Goal: Task Accomplishment & Management: Use online tool/utility

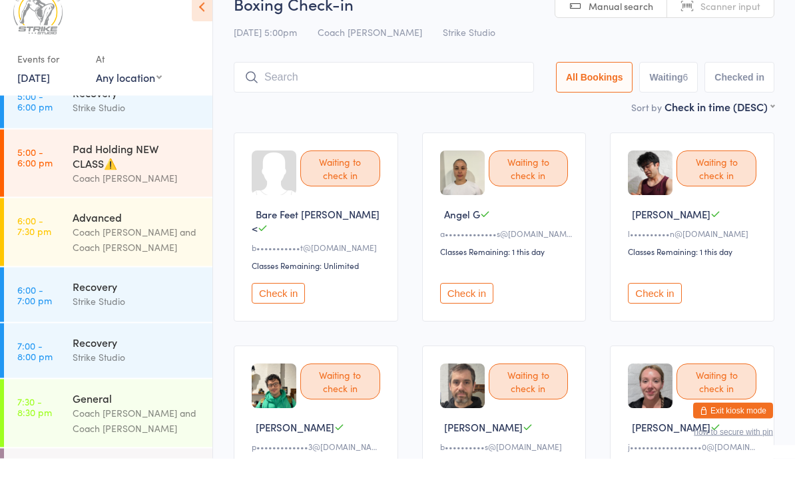
scroll to position [216, 0]
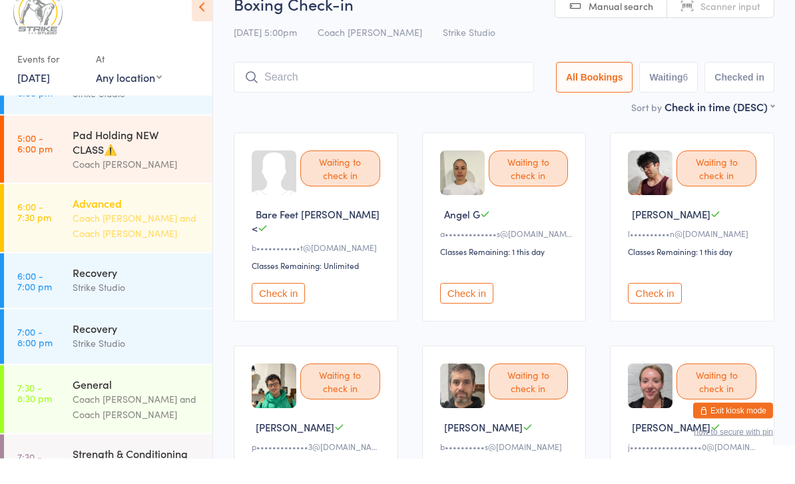
click at [142, 242] on div "Advanced Coach Vinay and Coach Kevin" at bounding box center [143, 244] width 140 height 68
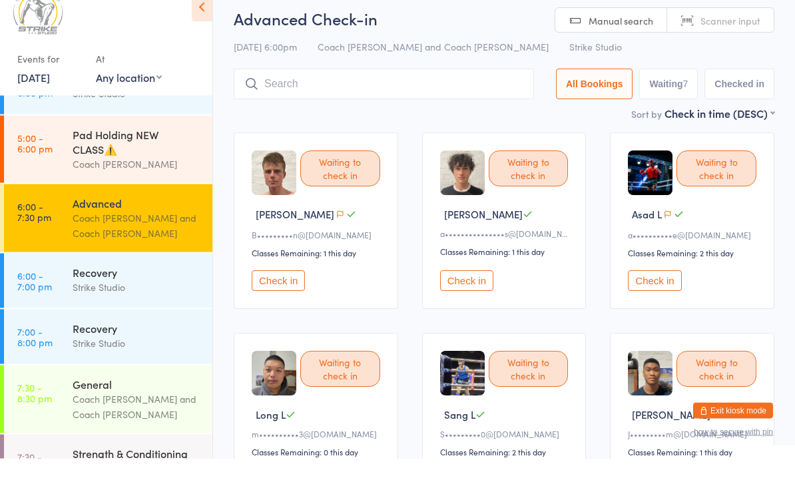
click at [471, 296] on button "Check in" at bounding box center [466, 306] width 53 height 21
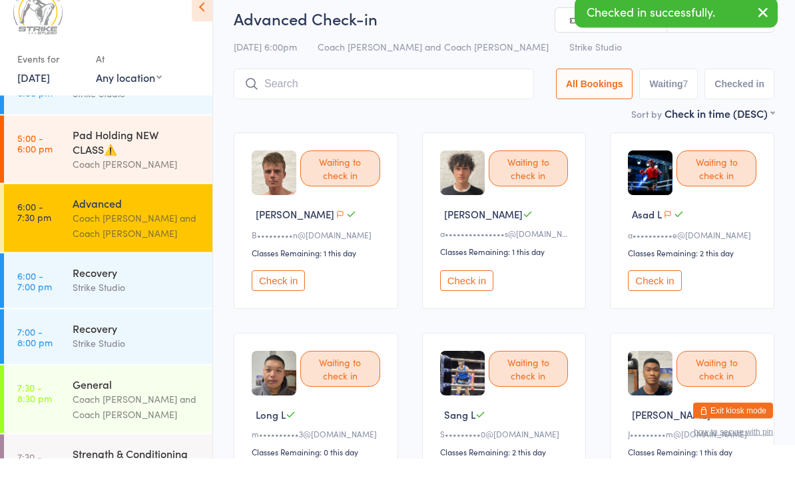
scroll to position [26, 0]
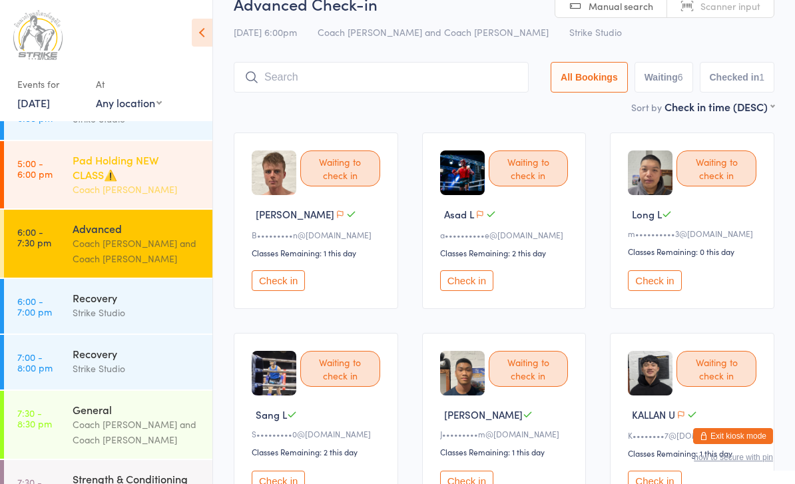
click at [73, 194] on div "Coach [PERSON_NAME]" at bounding box center [137, 189] width 129 height 15
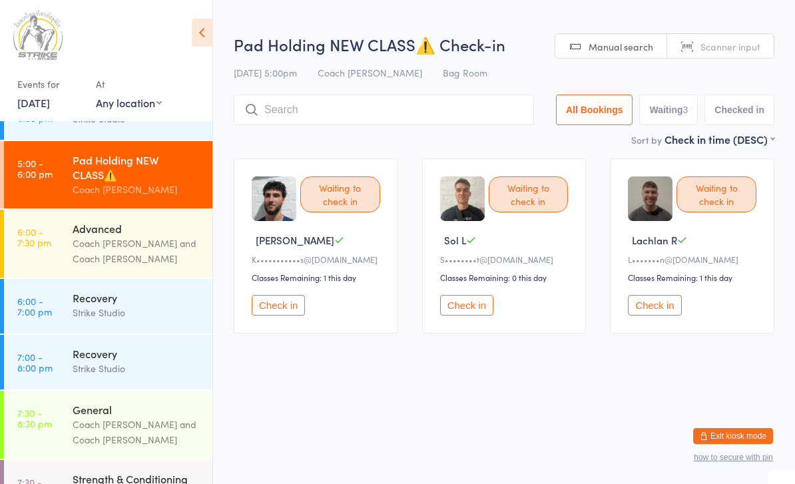
click at [654, 316] on button "Check in" at bounding box center [654, 305] width 53 height 21
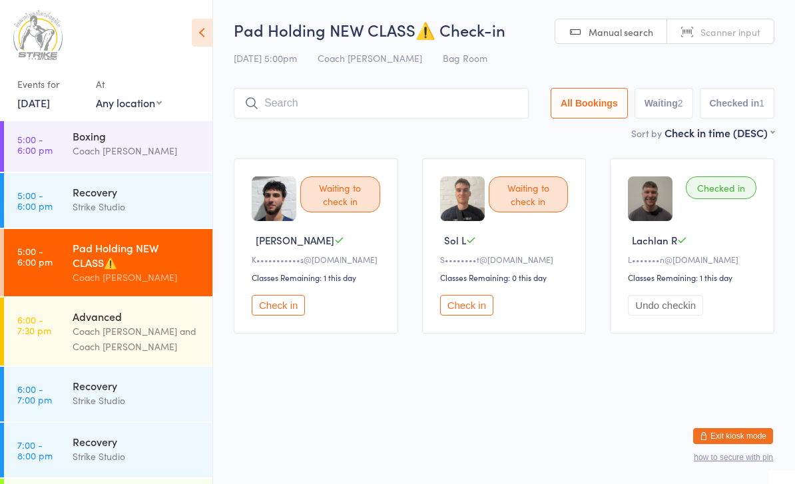
scroll to position [128, 0]
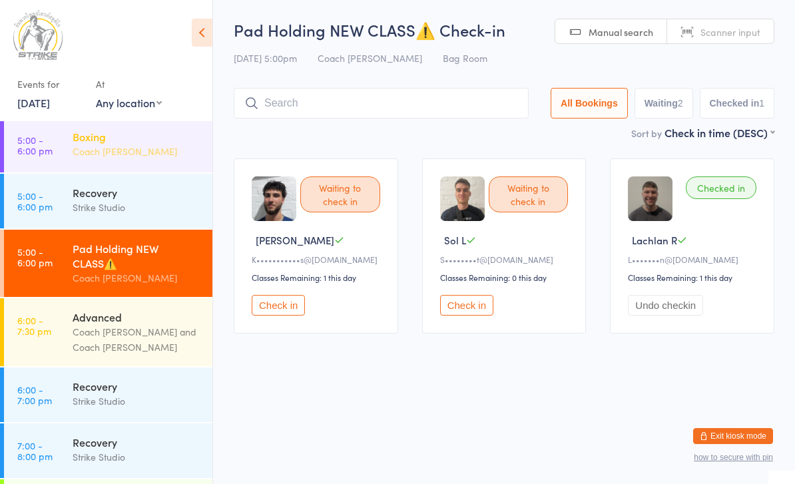
click at [137, 144] on div "Boxing" at bounding box center [137, 136] width 129 height 15
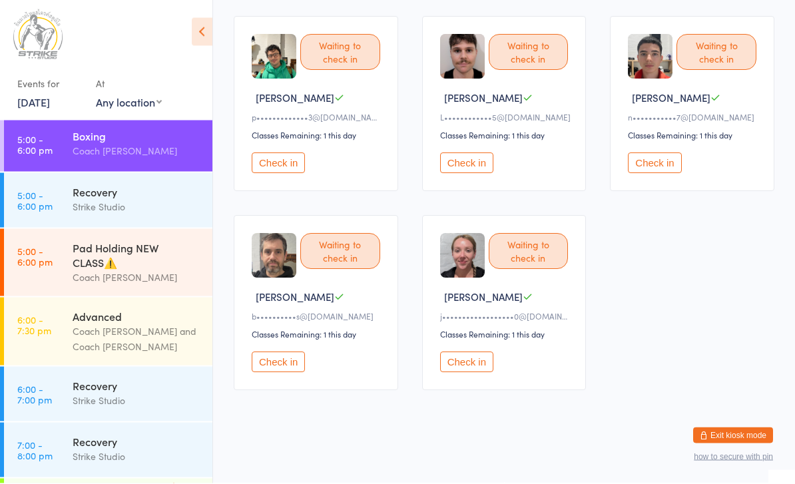
scroll to position [352, 0]
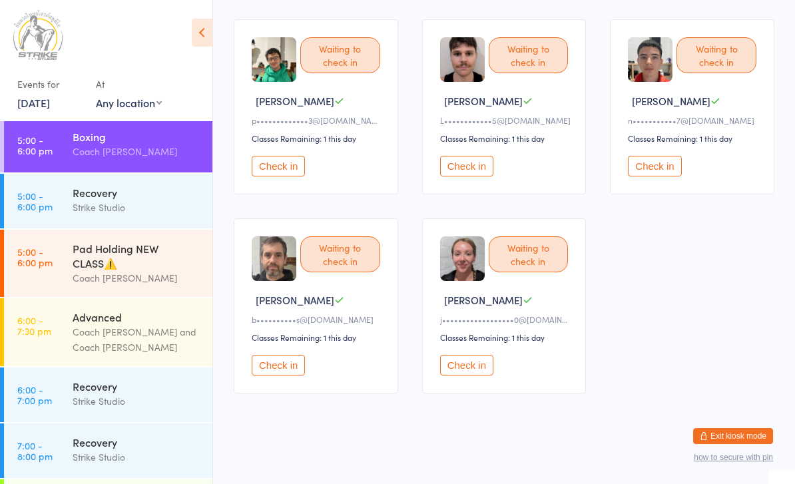
click at [290, 360] on button "Check in" at bounding box center [278, 365] width 53 height 21
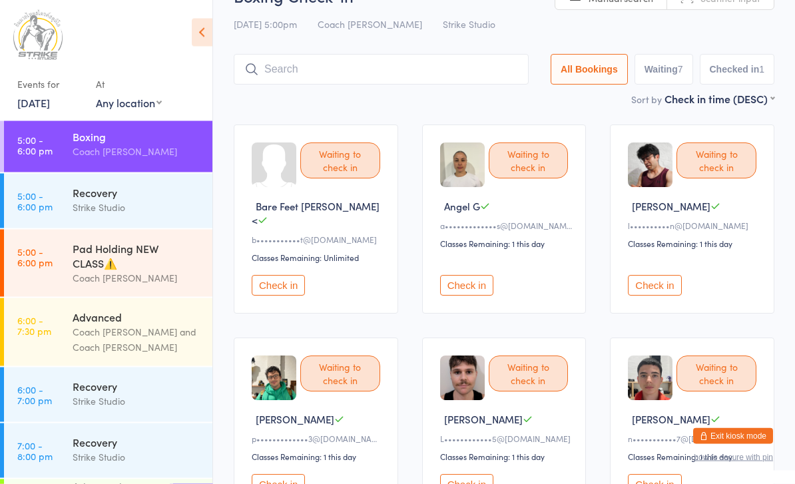
scroll to position [0, 0]
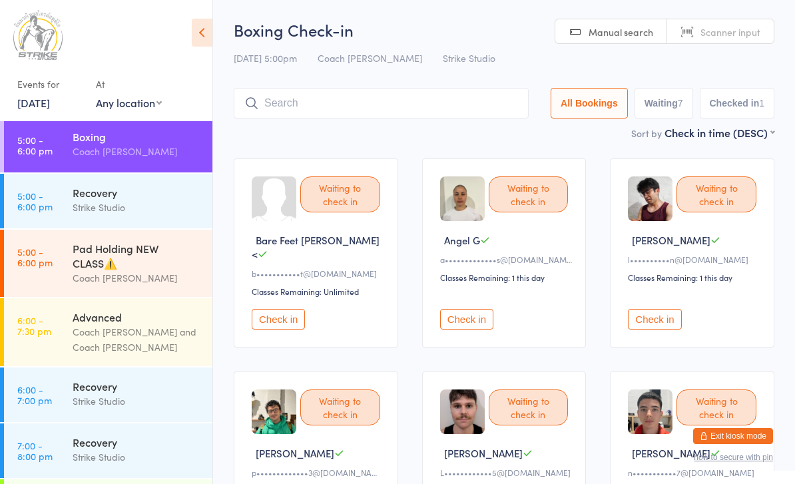
click at [386, 104] on input "search" at bounding box center [381, 103] width 295 height 31
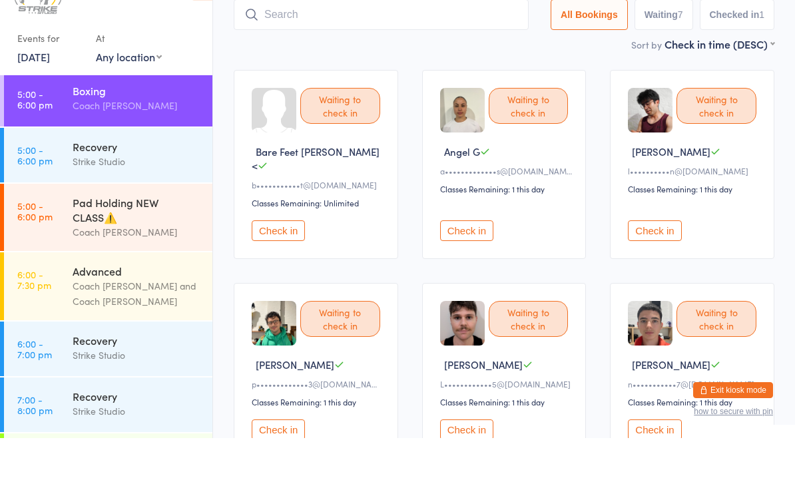
scroll to position [43, 0]
click at [372, 45] on input "search" at bounding box center [381, 60] width 295 height 31
click at [374, 45] on input "search" at bounding box center [381, 60] width 295 height 31
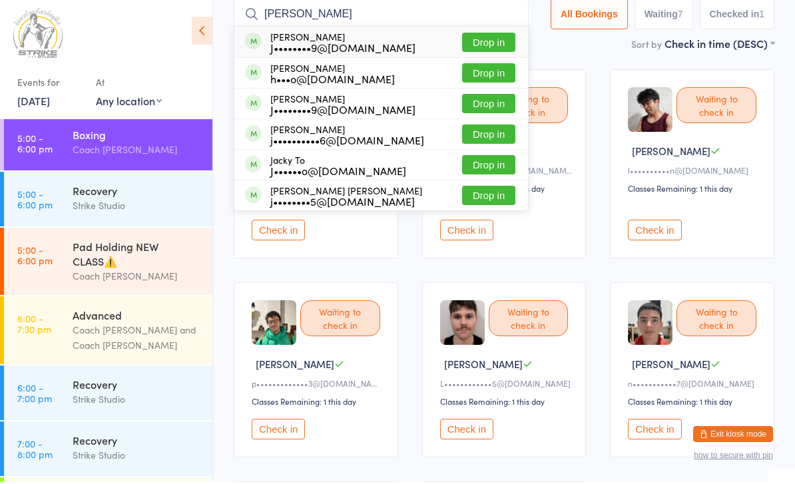
type input "Jack Grundy"
click at [483, 47] on button "Drop in" at bounding box center [488, 44] width 53 height 19
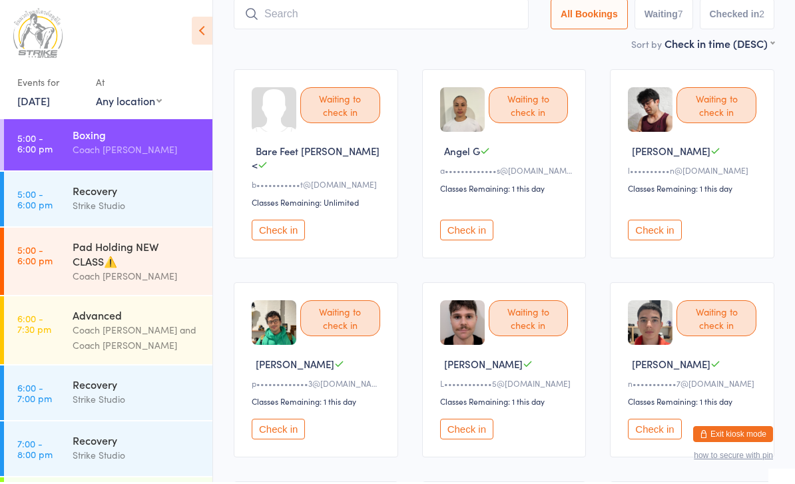
click at [619, 69] on div "Waiting to check in Bare Feet Dave < b•••••••••••t@gmail.com Classes Remaining:…" at bounding box center [504, 364] width 565 height 611
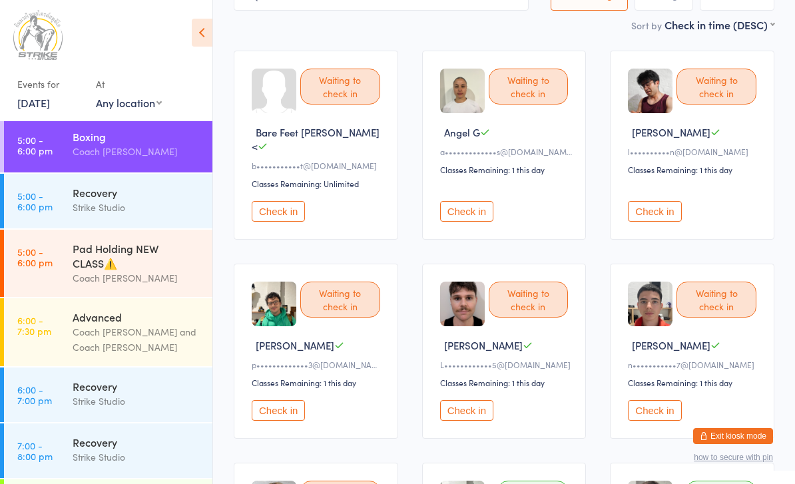
scroll to position [0, 0]
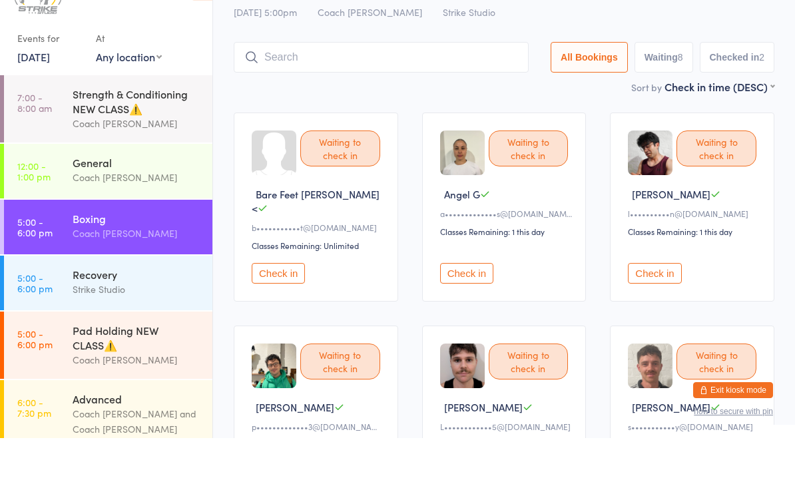
scroll to position [19, 0]
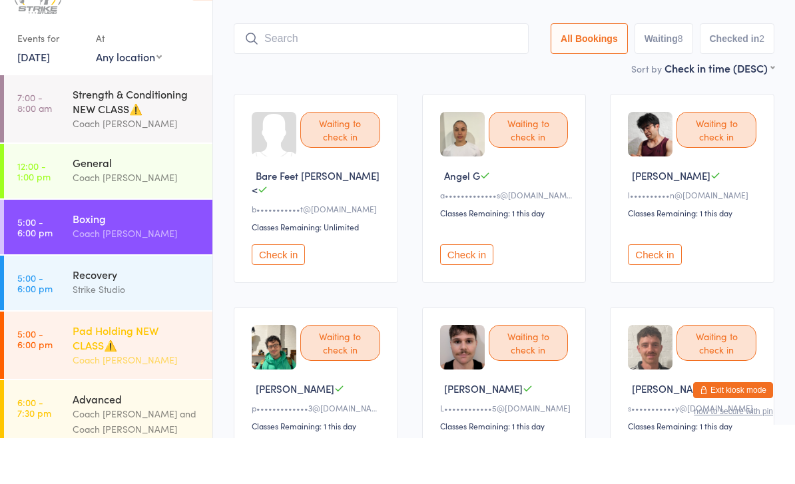
click at [176, 369] on div "Pad Holding NEW CLASS⚠️" at bounding box center [137, 383] width 129 height 29
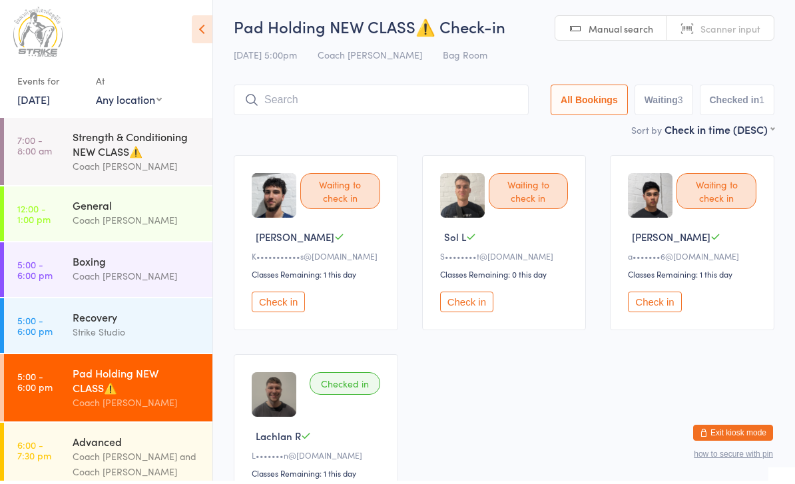
click at [637, 308] on button "Check in" at bounding box center [654, 305] width 53 height 21
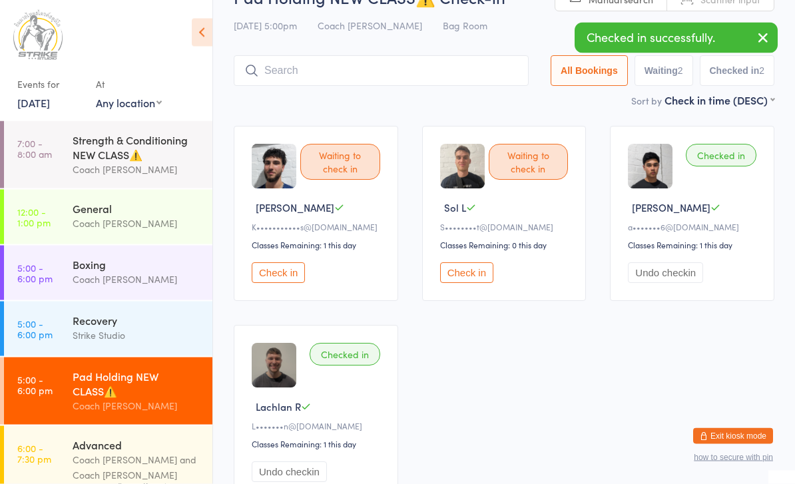
scroll to position [33, 0]
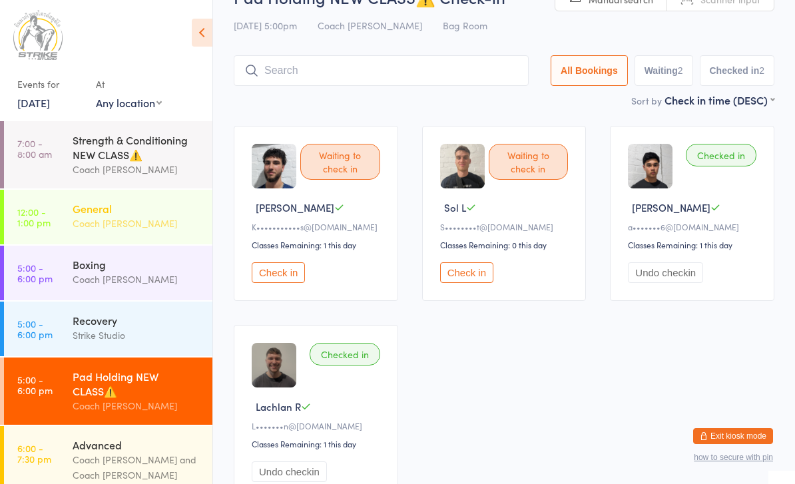
drag, startPoint x: 141, startPoint y: 288, endPoint x: 141, endPoint y: 213, distance: 74.6
click at [141, 287] on div "Coach [PERSON_NAME]" at bounding box center [137, 279] width 129 height 15
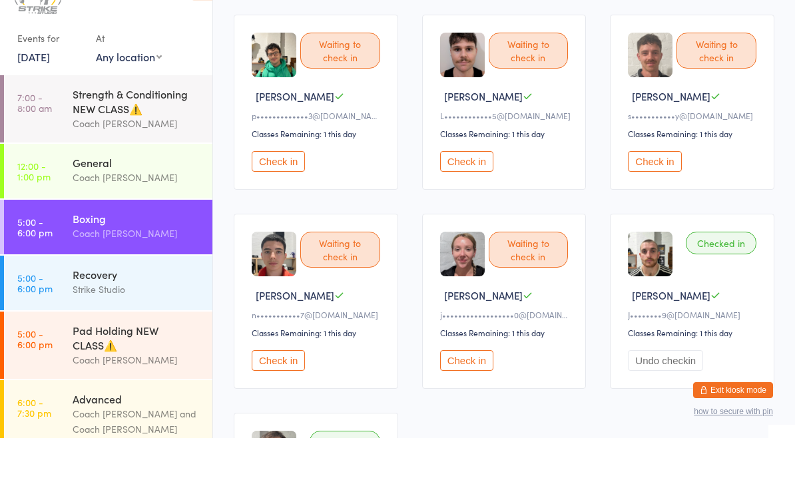
scroll to position [325, 0]
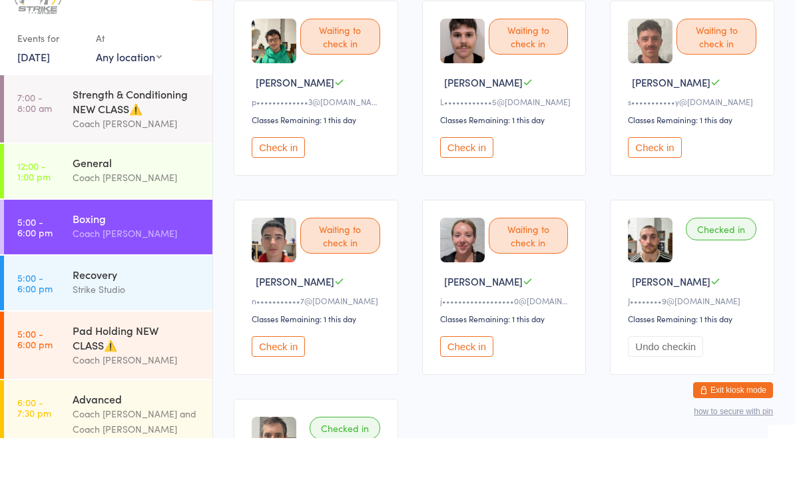
click at [272, 382] on button "Check in" at bounding box center [278, 392] width 53 height 21
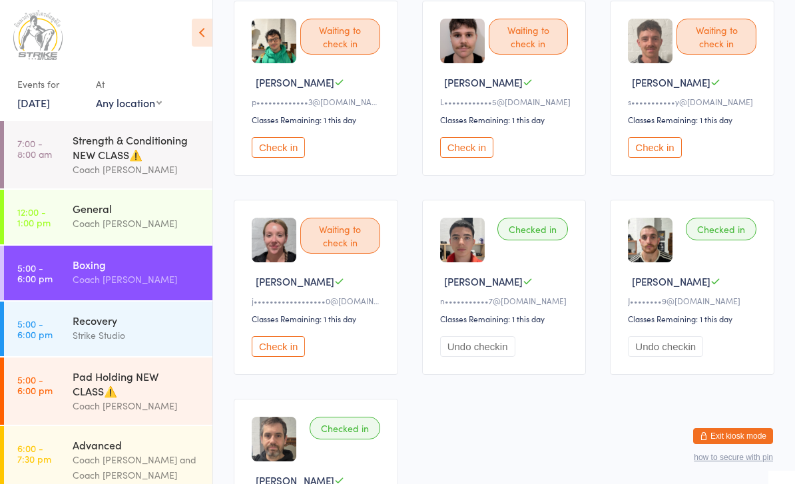
click at [298, 341] on button "Check in" at bounding box center [278, 346] width 53 height 21
click at [668, 148] on button "Check in" at bounding box center [654, 147] width 53 height 21
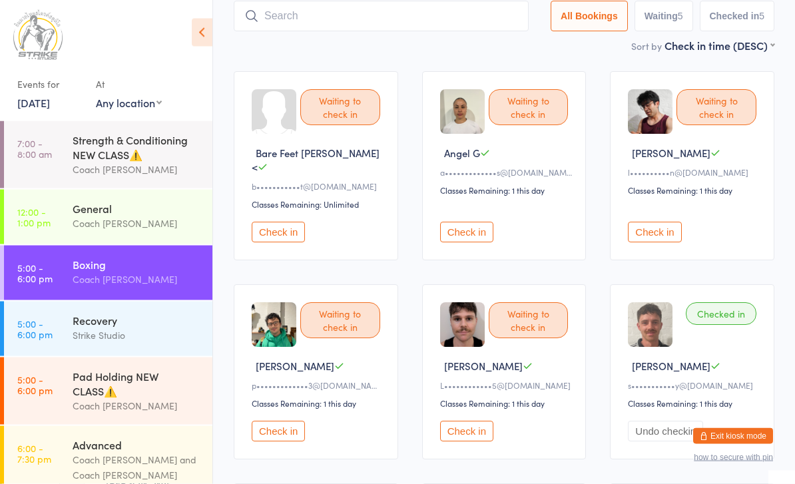
scroll to position [61, 0]
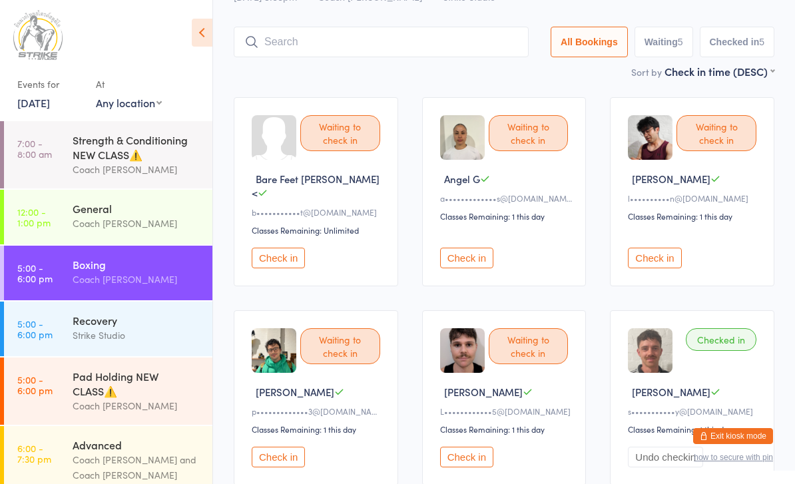
click at [274, 248] on button "Check in" at bounding box center [278, 258] width 53 height 21
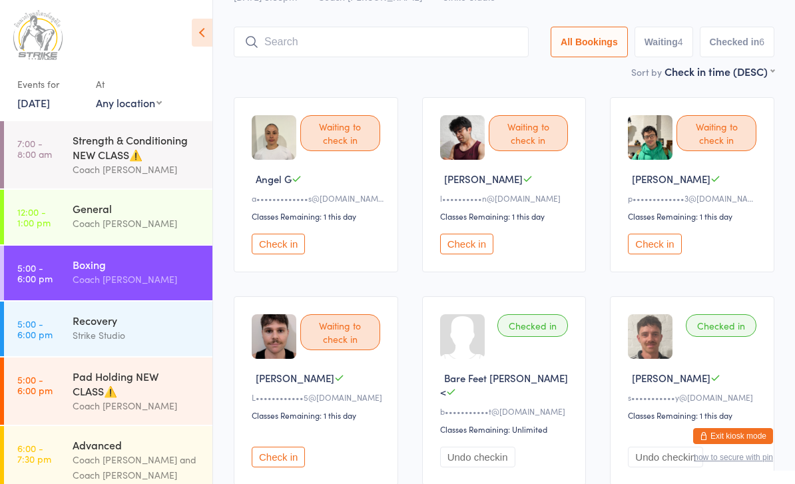
click at [655, 254] on button "Check in" at bounding box center [654, 244] width 53 height 21
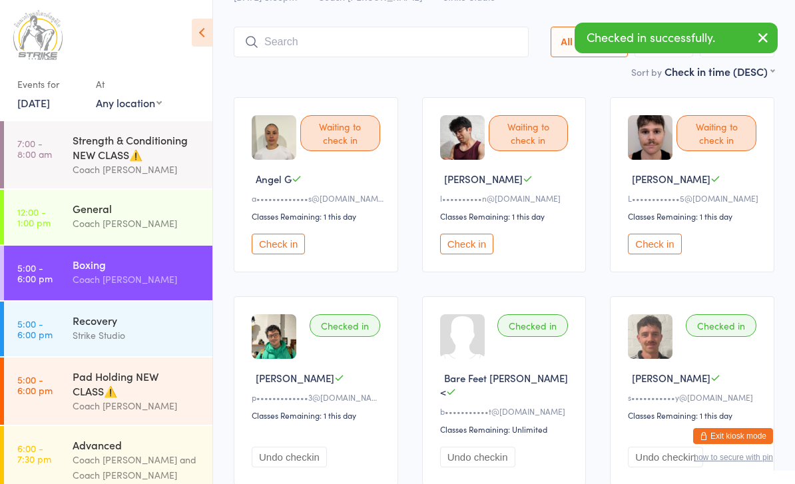
click at [648, 254] on button "Check in" at bounding box center [654, 244] width 53 height 21
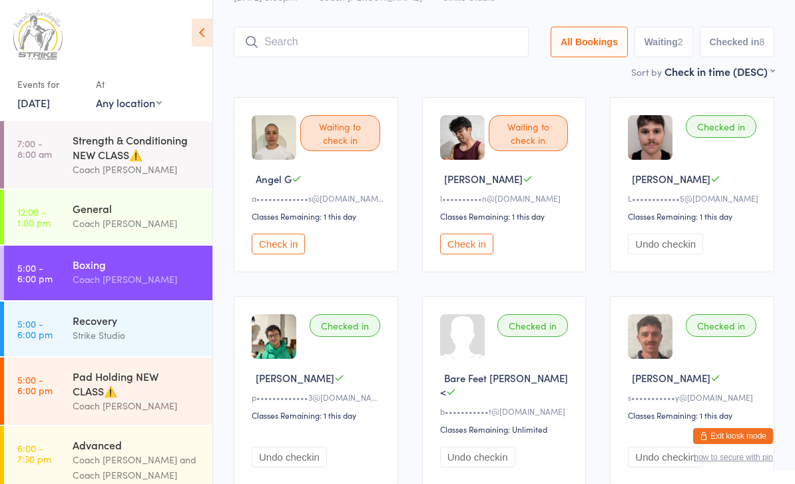
click at [288, 254] on button "Check in" at bounding box center [278, 244] width 53 height 21
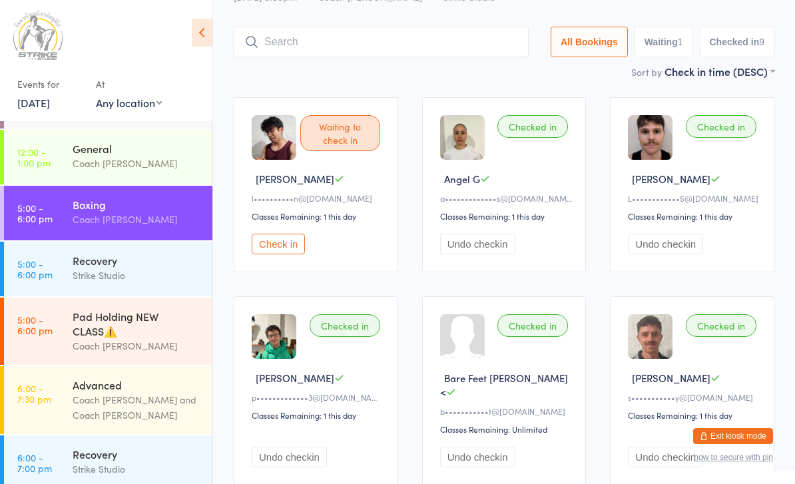
scroll to position [101, 0]
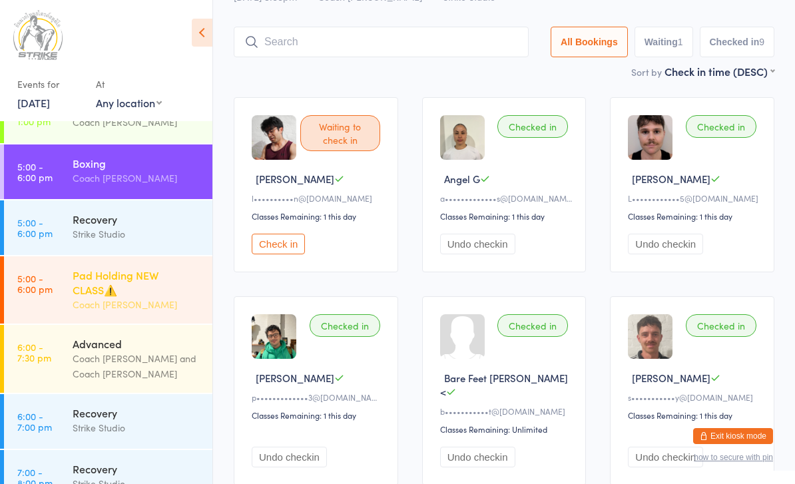
click at [143, 284] on div "Pad Holding NEW CLASS⚠️" at bounding box center [137, 282] width 129 height 29
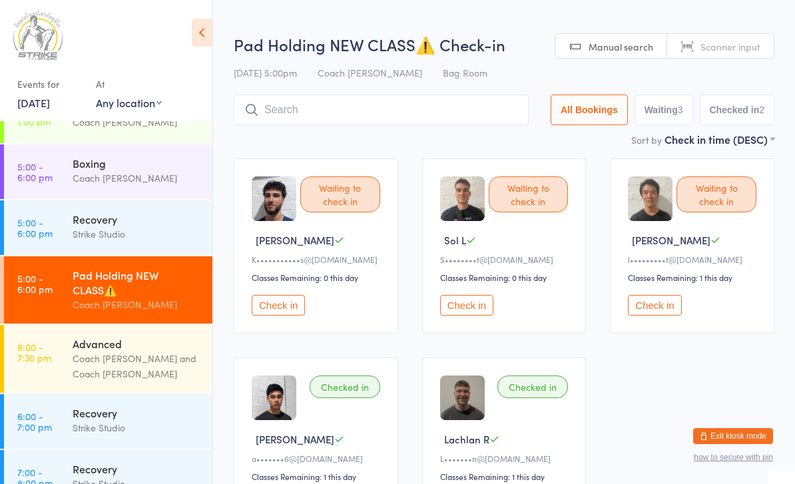
click at [278, 316] on button "Check in" at bounding box center [278, 305] width 53 height 21
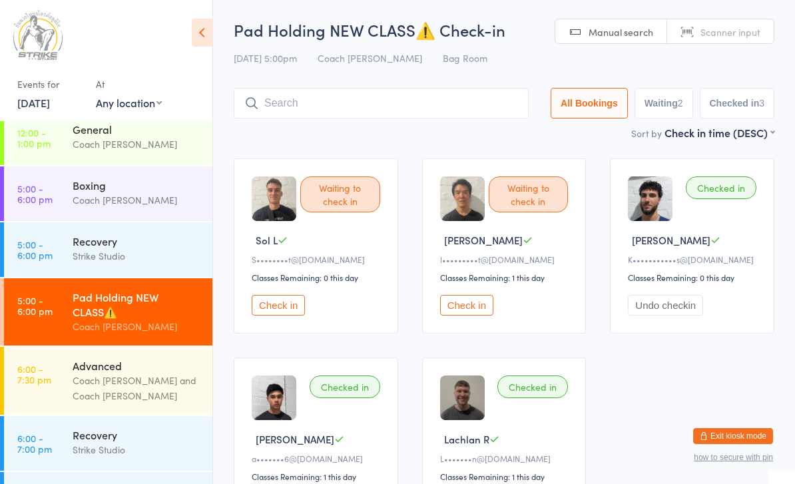
scroll to position [78, 0]
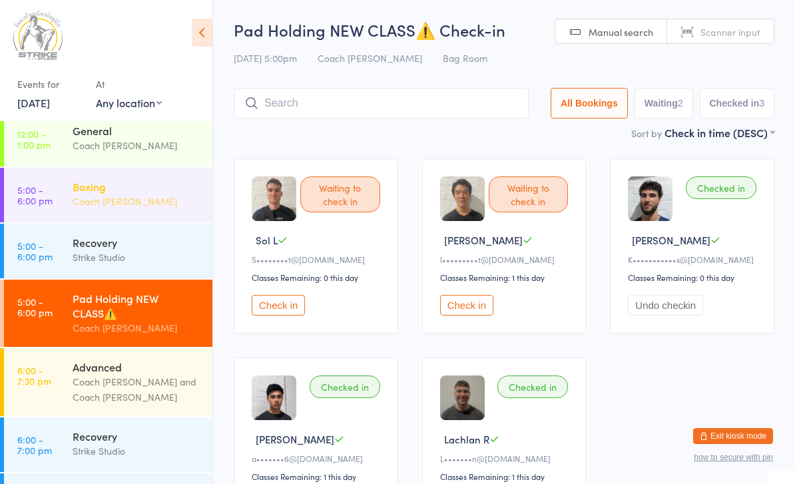
click at [151, 194] on div "Boxing" at bounding box center [137, 186] width 129 height 15
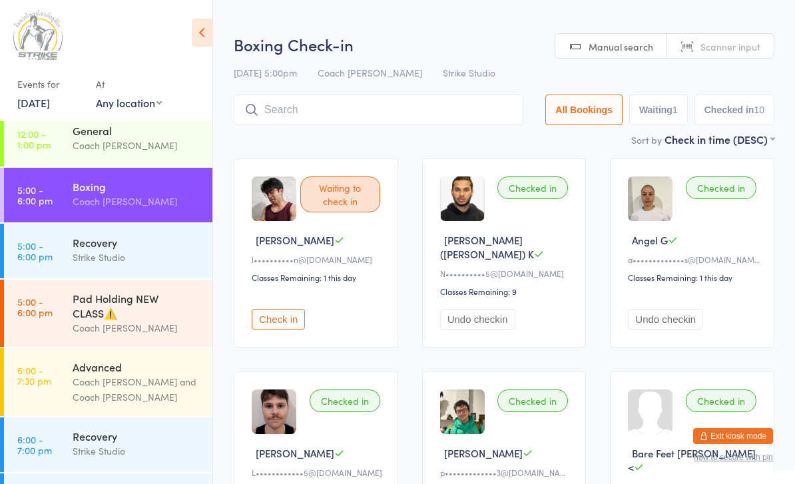
click at [264, 309] on button "Check in" at bounding box center [278, 319] width 53 height 21
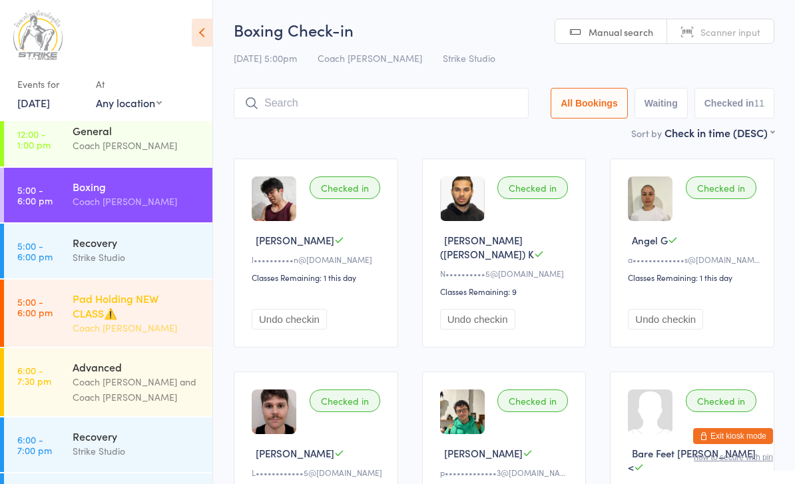
click at [146, 316] on div "Pad Holding NEW CLASS⚠️" at bounding box center [137, 305] width 129 height 29
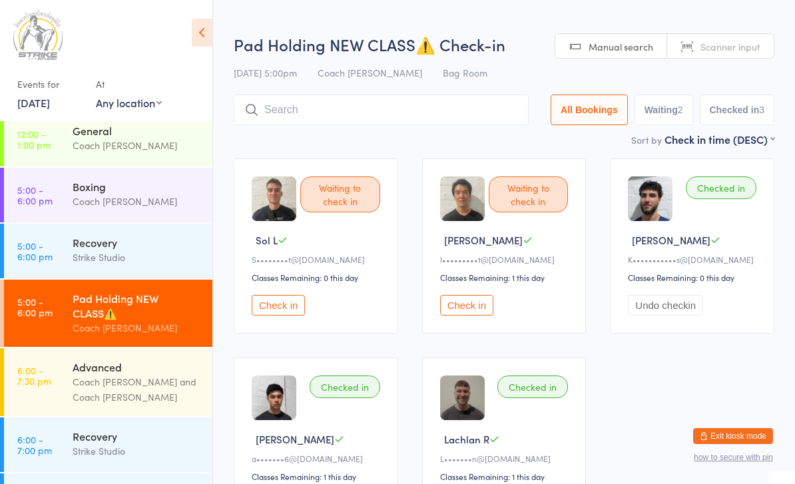
click at [474, 309] on button "Check in" at bounding box center [466, 305] width 53 height 21
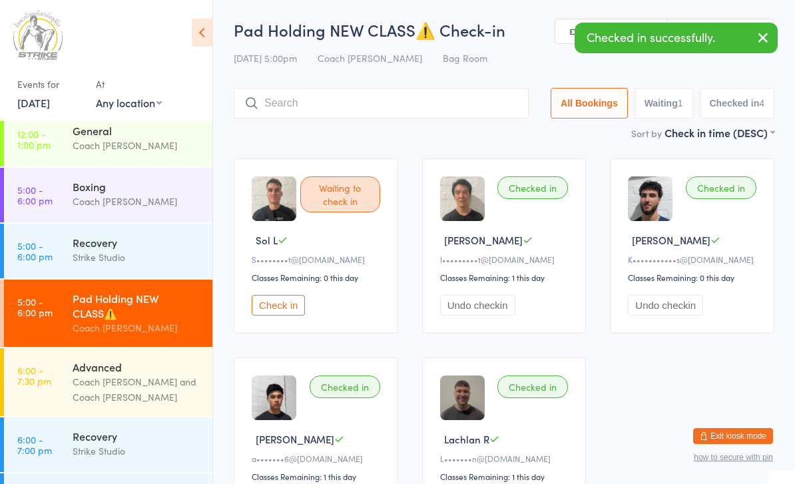
click at [276, 296] on div "Waiting to check in Sol L S••••••••t@gmail.com Classes Remaining: 0 this day Ch…" at bounding box center [316, 245] width 164 height 175
click at [278, 316] on button "Check in" at bounding box center [278, 305] width 53 height 21
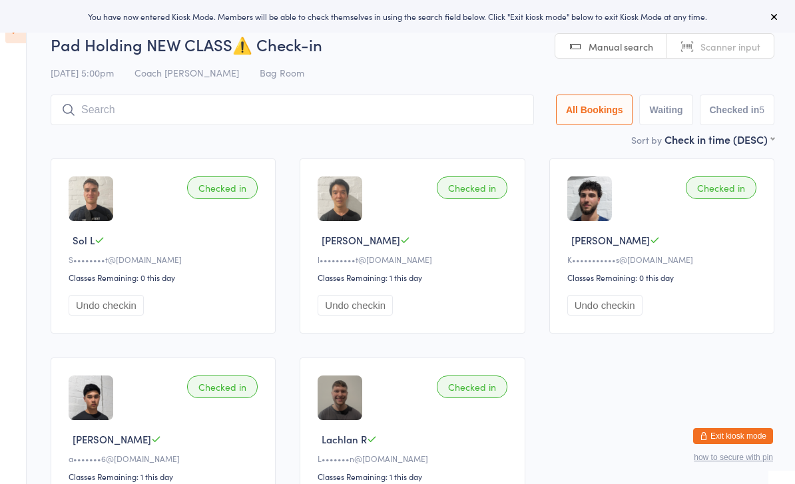
click at [4, 45] on aside "Events for [DATE] [DATE] [DATE] Sun Mon Tue Wed Thu Fri Sat 36 31 01 02 03 04 0…" at bounding box center [13, 242] width 27 height 484
click at [11, 31] on div "You have now entered Kiosk Mode. Members will be able to check themselves in us…" at bounding box center [397, 16] width 795 height 33
click at [12, 34] on icon at bounding box center [15, 29] width 21 height 28
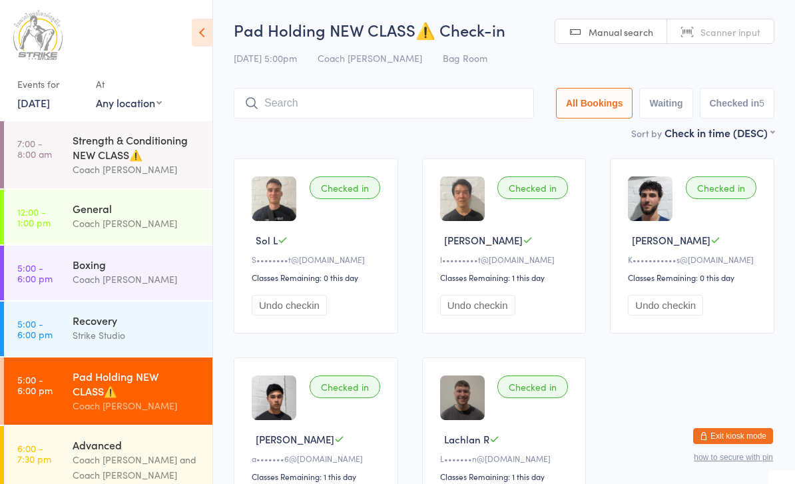
scroll to position [3, 0]
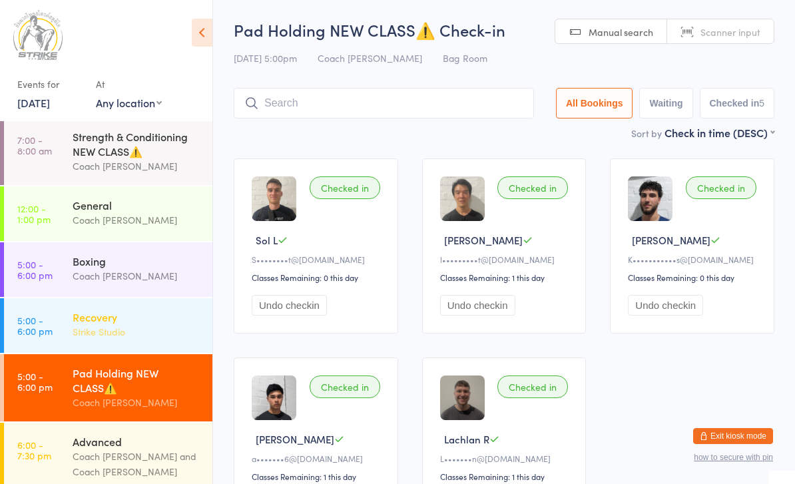
click at [44, 329] on time "5:00 - 6:00 pm" at bounding box center [34, 325] width 35 height 21
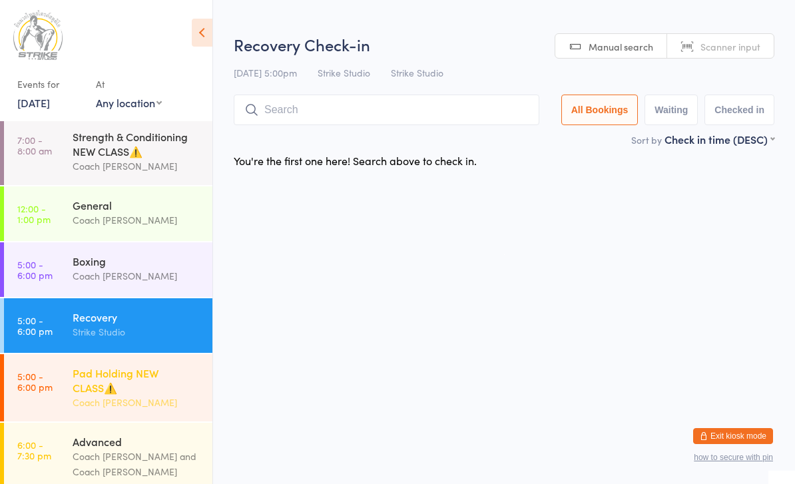
click at [49, 364] on link "5:00 - 6:00 pm Pad Holding NEW CLASS⚠️ Coach [PERSON_NAME]" at bounding box center [108, 387] width 208 height 67
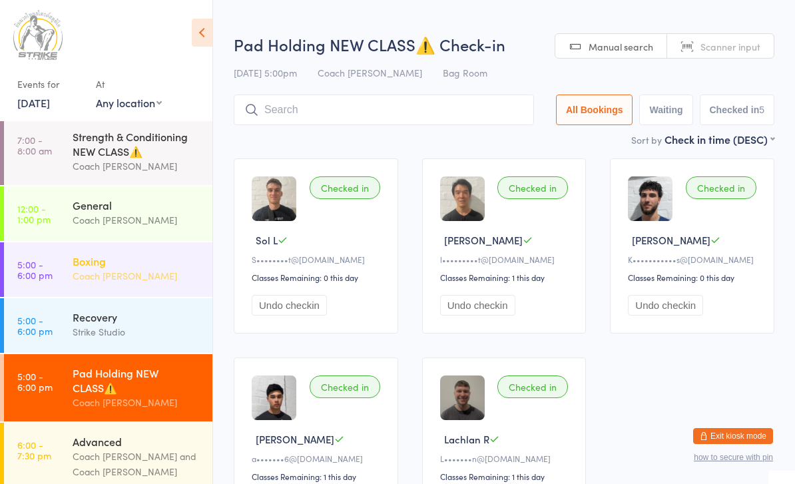
click at [39, 271] on time "5:00 - 6:00 pm" at bounding box center [34, 269] width 35 height 21
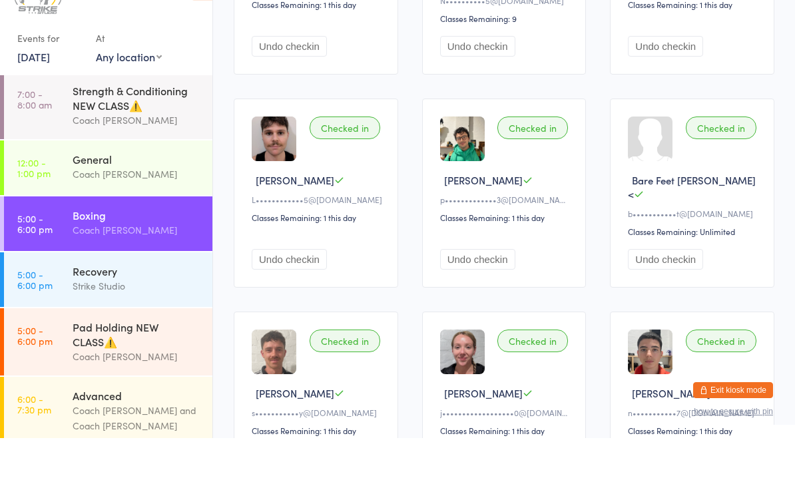
scroll to position [228, 0]
click at [49, 354] on link "5:00 - 6:00 pm Pad Holding NEW CLASS⚠️ Coach [PERSON_NAME]" at bounding box center [108, 387] width 208 height 67
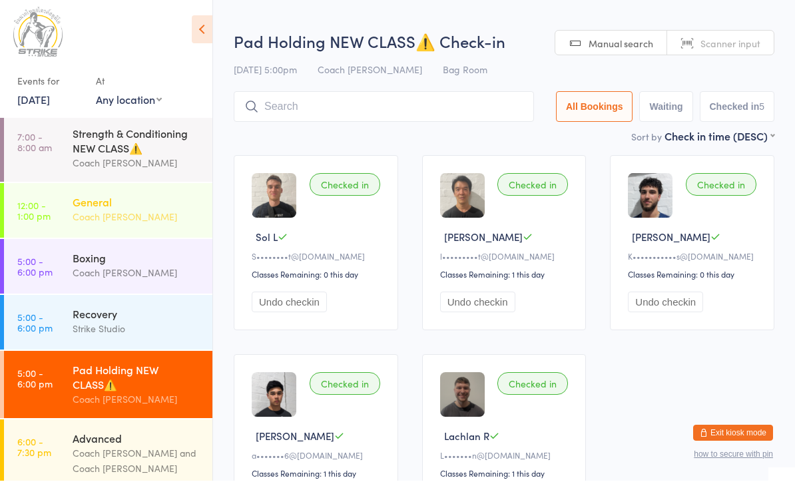
click at [36, 239] on link "12:00 - 1:00 pm General Coach [PERSON_NAME]" at bounding box center [108, 213] width 208 height 55
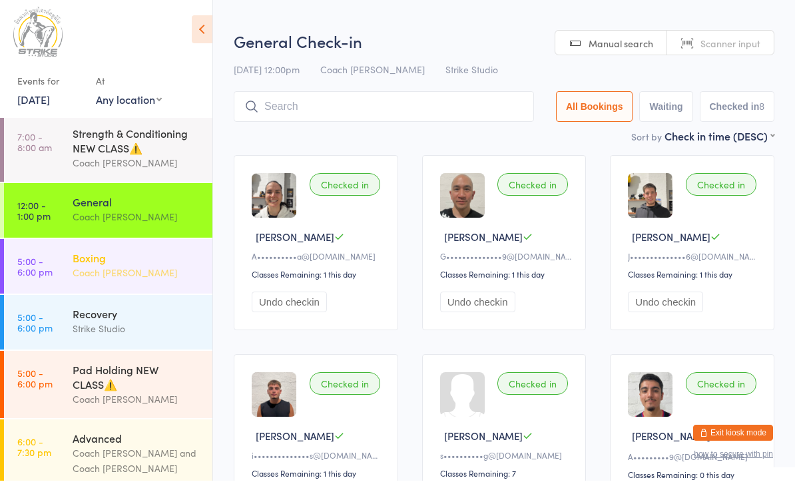
click at [31, 279] on time "5:00 - 6:00 pm" at bounding box center [34, 269] width 35 height 21
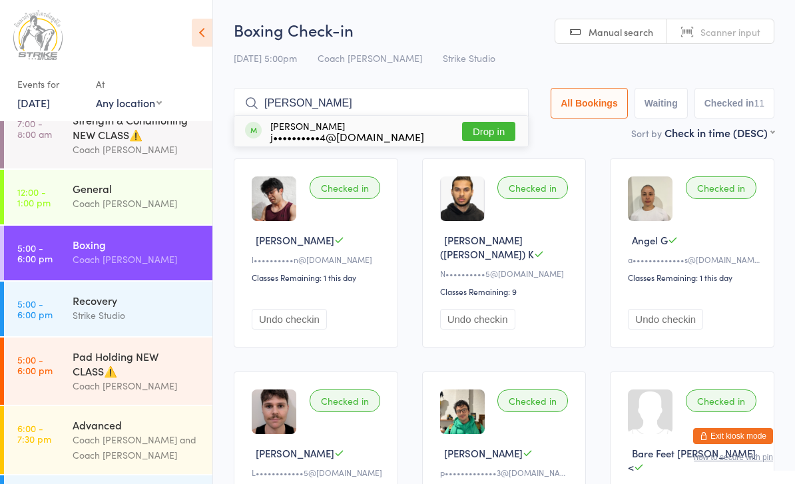
type input "Jere"
click at [485, 132] on button "Drop in" at bounding box center [488, 131] width 53 height 19
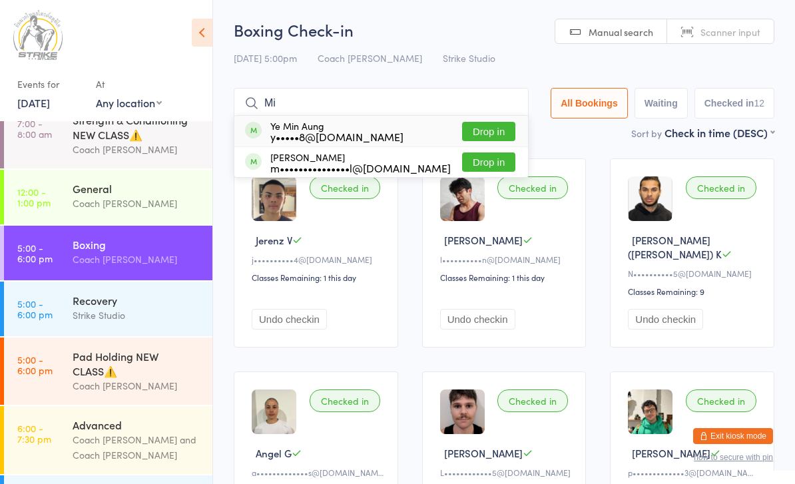
type input "Mi"
click at [486, 166] on button "Drop in" at bounding box center [488, 161] width 53 height 19
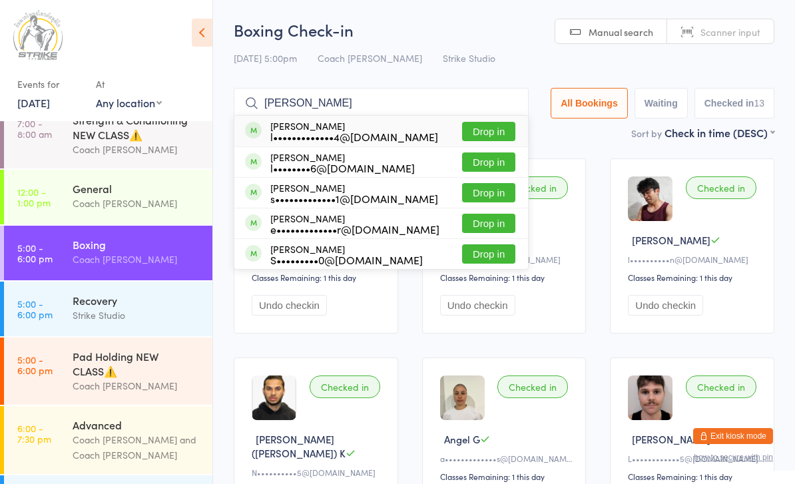
type input "Lucas"
click at [499, 138] on button "Drop in" at bounding box center [488, 131] width 53 height 19
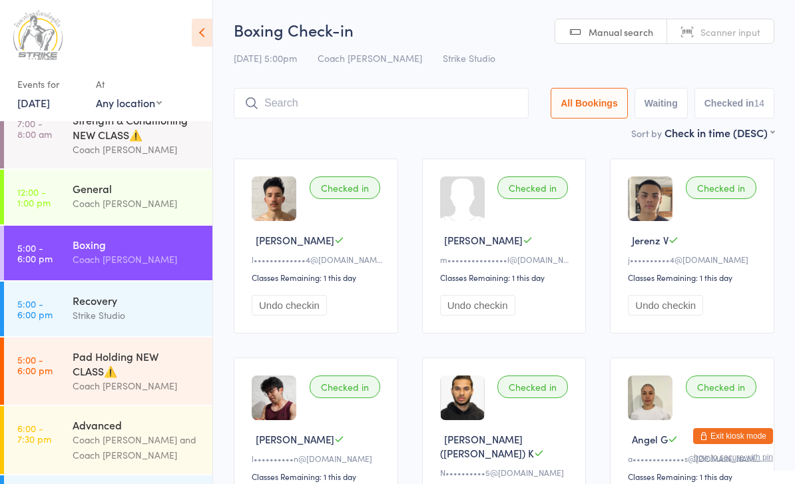
click at [619, 33] on span "Manual search" at bounding box center [621, 31] width 65 height 13
type input "Jo"
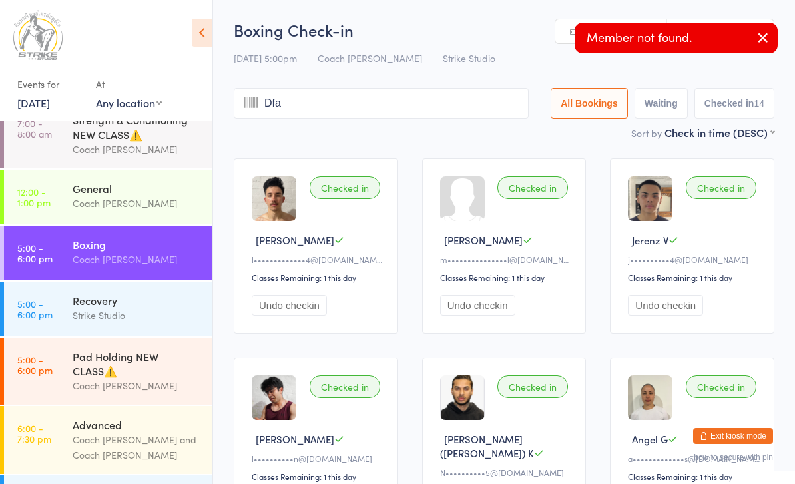
type input "Dfan"
type input "J"
click at [752, 42] on button "button" at bounding box center [762, 38] width 29 height 31
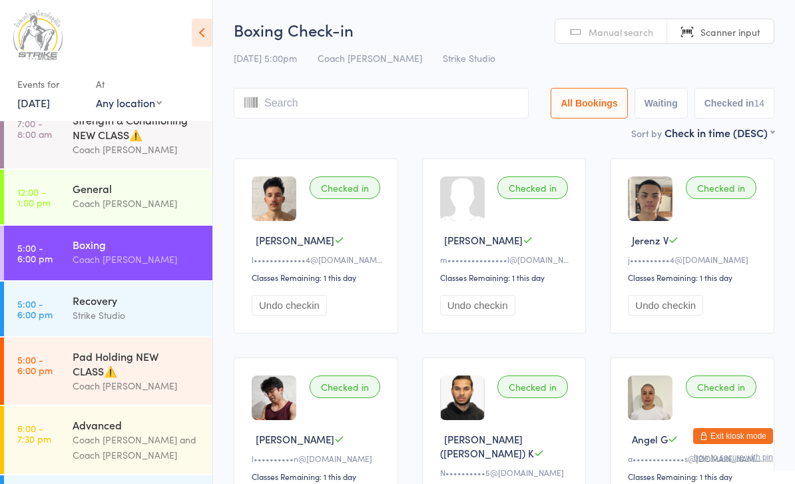
click at [641, 32] on span "Manual search" at bounding box center [621, 31] width 65 height 13
click at [614, 26] on span "Manual search" at bounding box center [621, 31] width 65 height 13
click at [604, 35] on span "Manual search" at bounding box center [621, 31] width 65 height 13
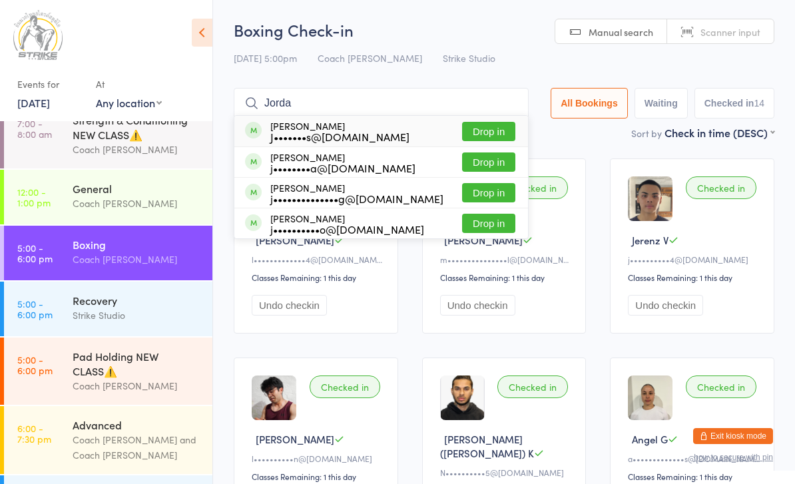
type input "Jorda"
click at [490, 165] on button "Drop in" at bounding box center [488, 161] width 53 height 19
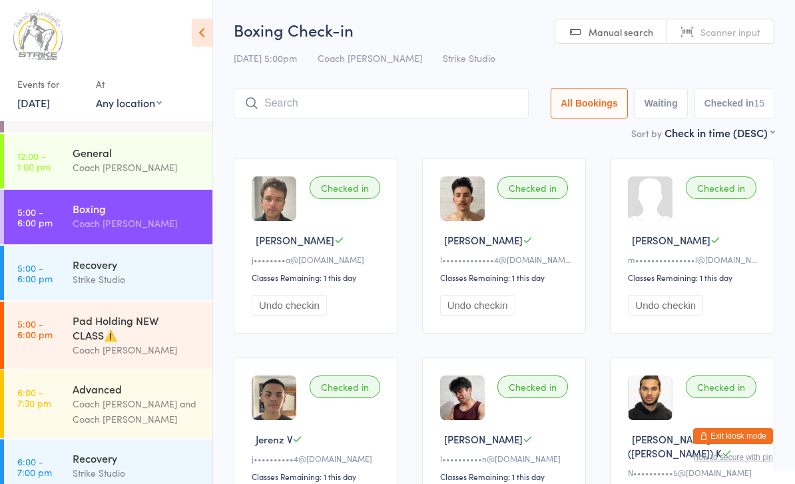
scroll to position [62, 0]
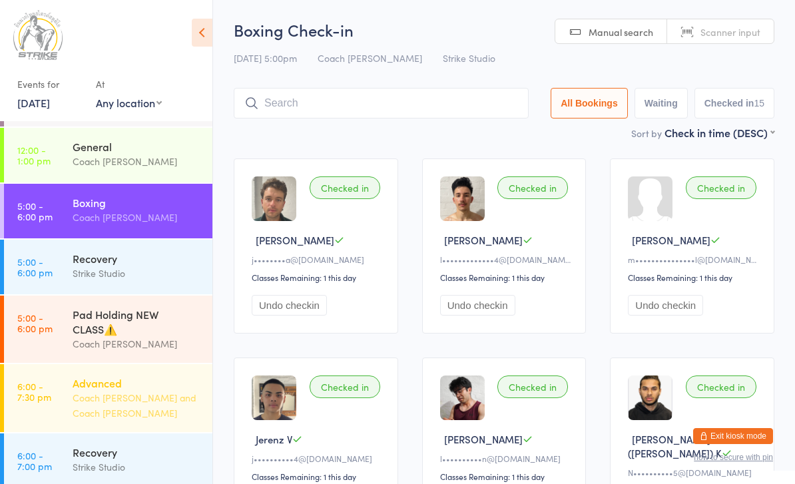
click at [46, 395] on time "6:00 - 7:30 pm" at bounding box center [34, 391] width 34 height 21
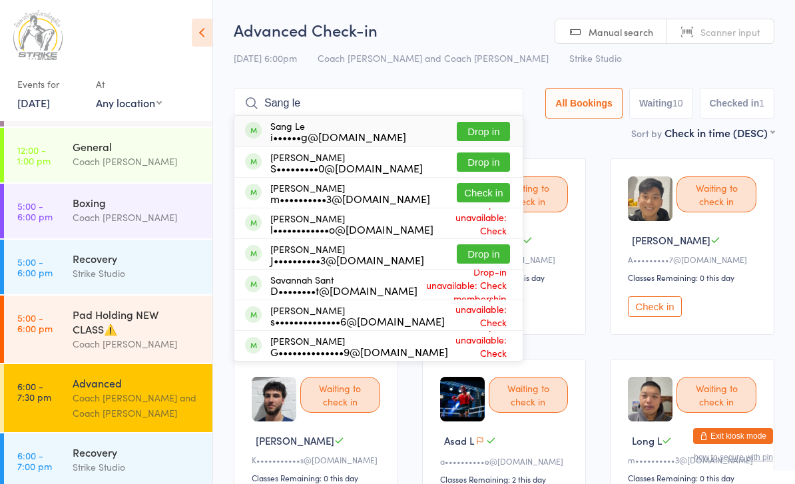
type input "Sang le"
click at [473, 132] on button "Drop in" at bounding box center [483, 131] width 53 height 19
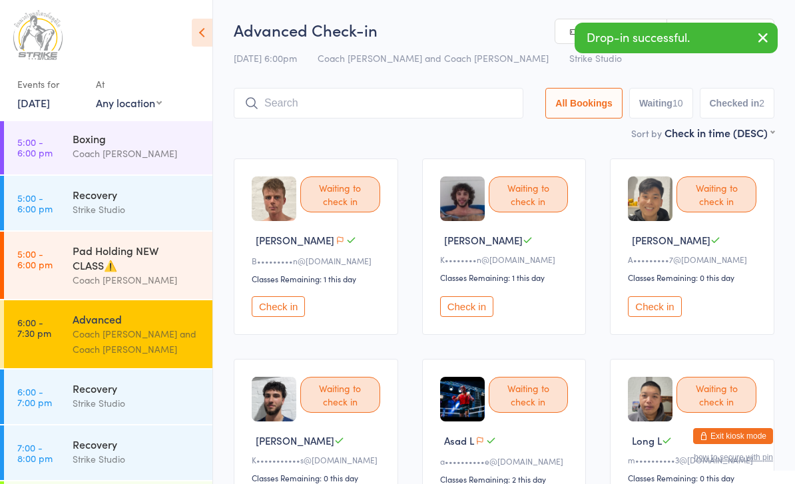
scroll to position [127, 0]
click at [29, 399] on time "6:00 - 7:00 pm" at bounding box center [34, 396] width 35 height 21
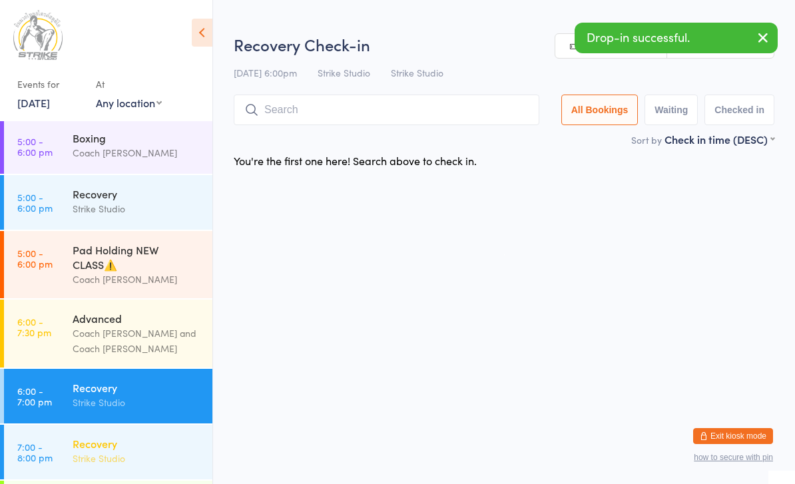
click at [38, 441] on time "7:00 - 8:00 pm" at bounding box center [34, 451] width 35 height 21
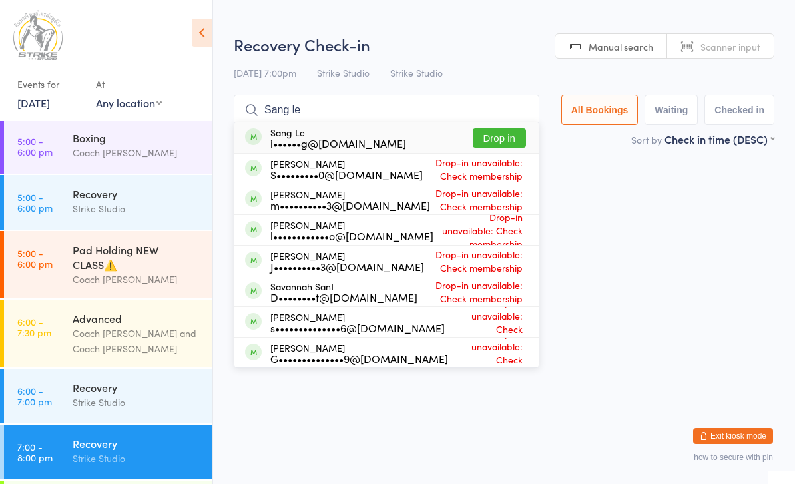
type input "Sang le"
click at [488, 137] on button "Drop in" at bounding box center [499, 138] width 53 height 19
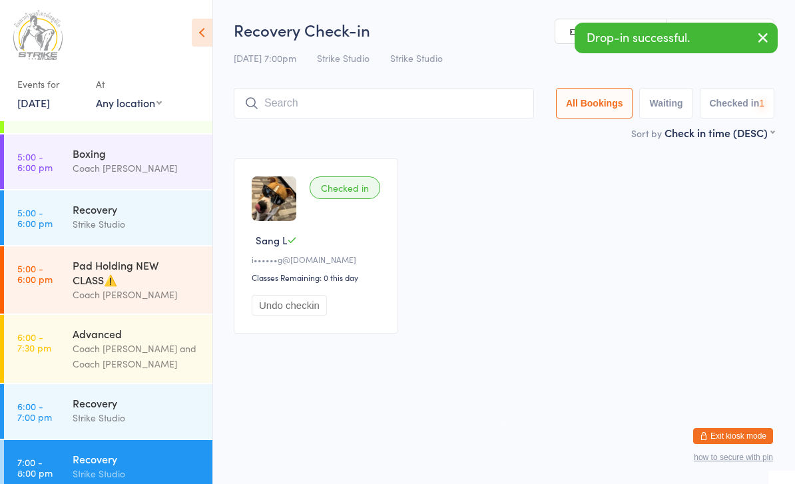
scroll to position [109, 0]
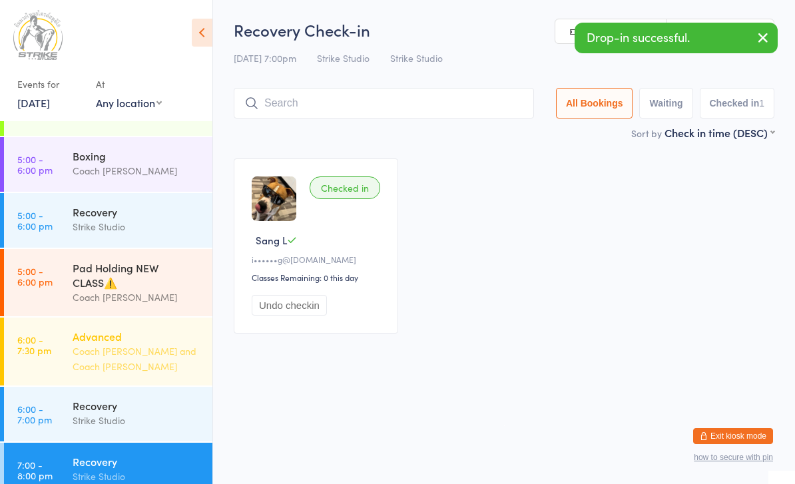
click at [49, 355] on time "6:00 - 7:30 pm" at bounding box center [34, 344] width 34 height 21
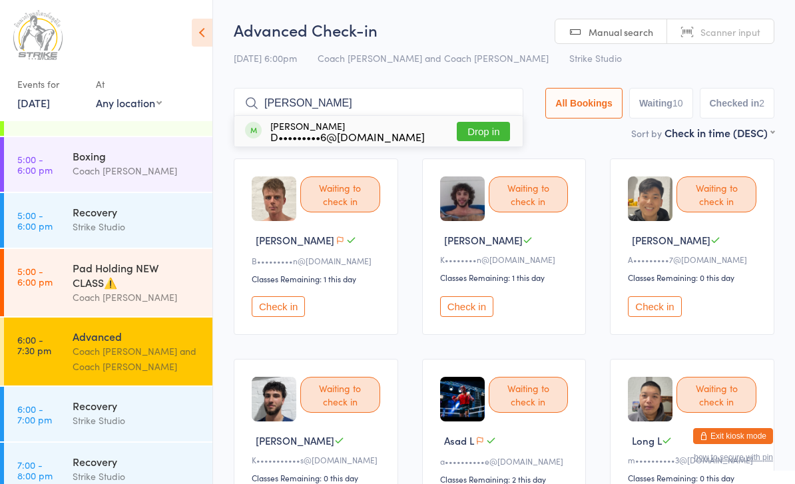
type input "Darr"
click at [477, 136] on button "Drop in" at bounding box center [483, 131] width 53 height 19
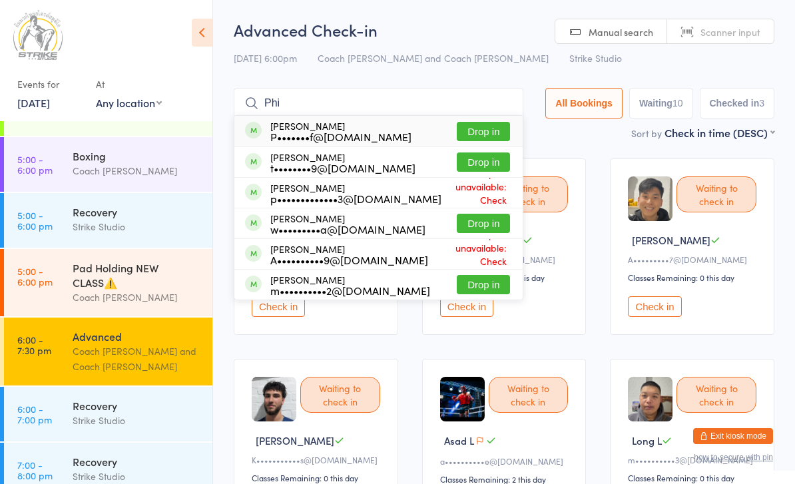
type input "Phi"
click at [475, 133] on button "Drop in" at bounding box center [483, 131] width 53 height 19
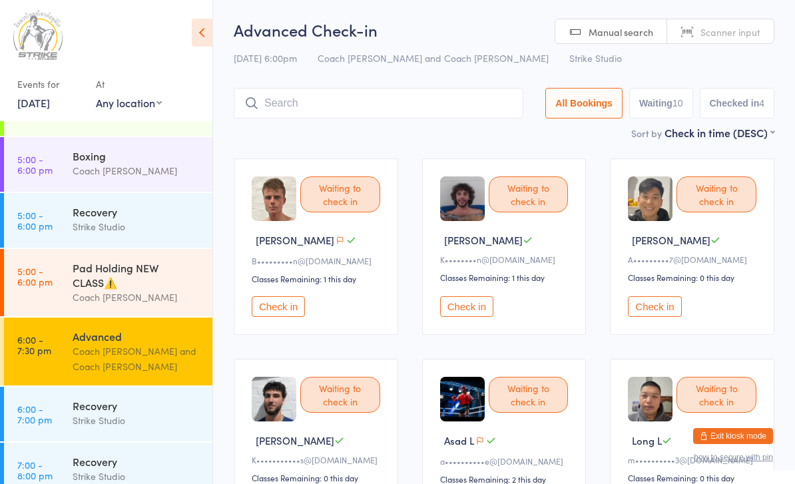
click at [269, 304] on button "Check in" at bounding box center [278, 306] width 53 height 21
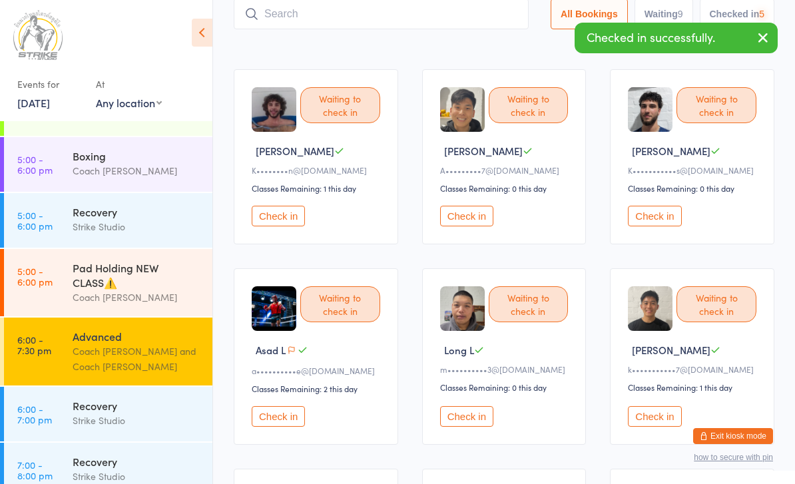
scroll to position [105, 0]
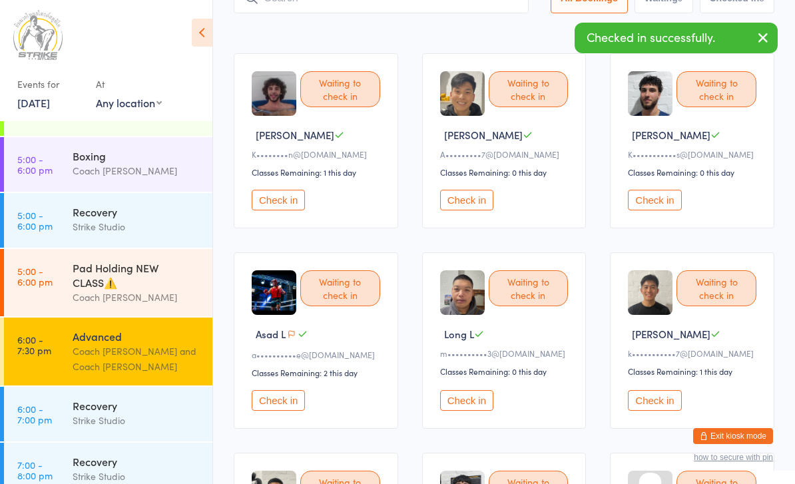
click at [274, 411] on button "Check in" at bounding box center [278, 400] width 53 height 21
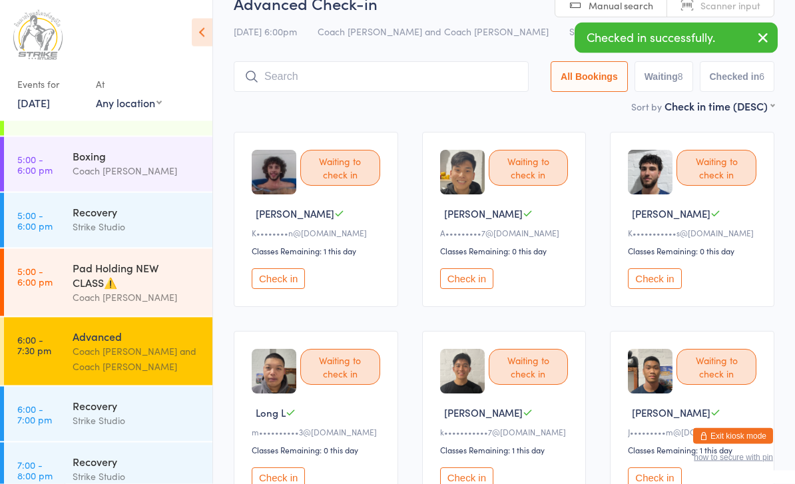
scroll to position [0, 0]
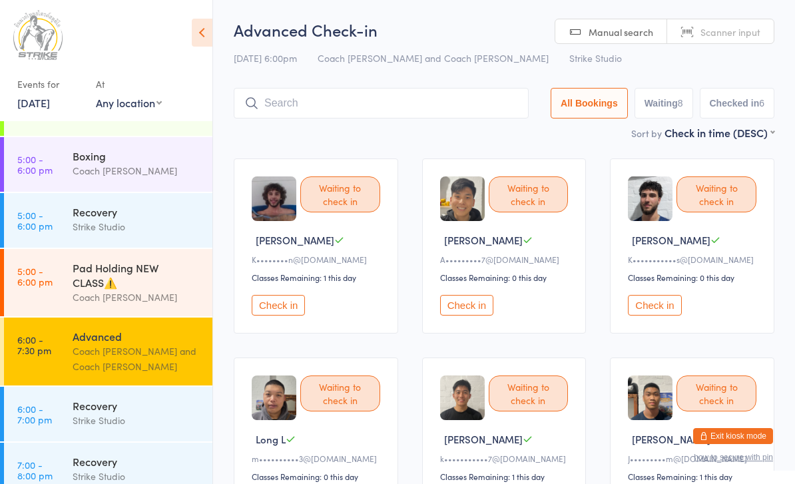
click at [402, 105] on input "search" at bounding box center [381, 103] width 295 height 31
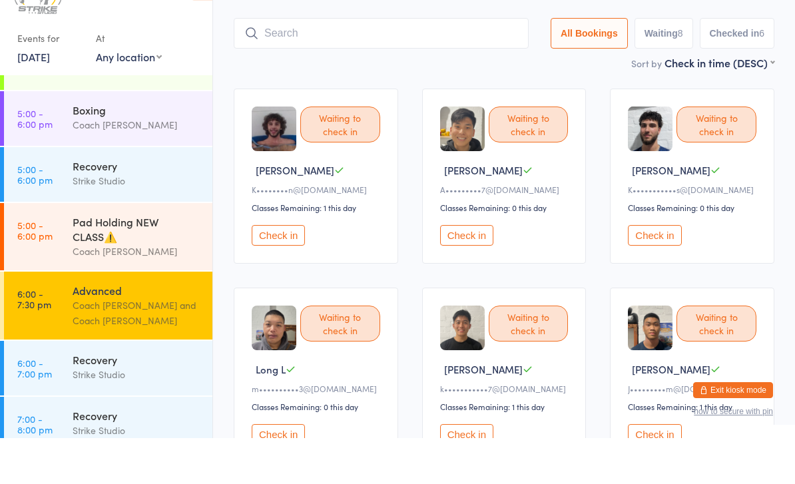
scroll to position [43, 0]
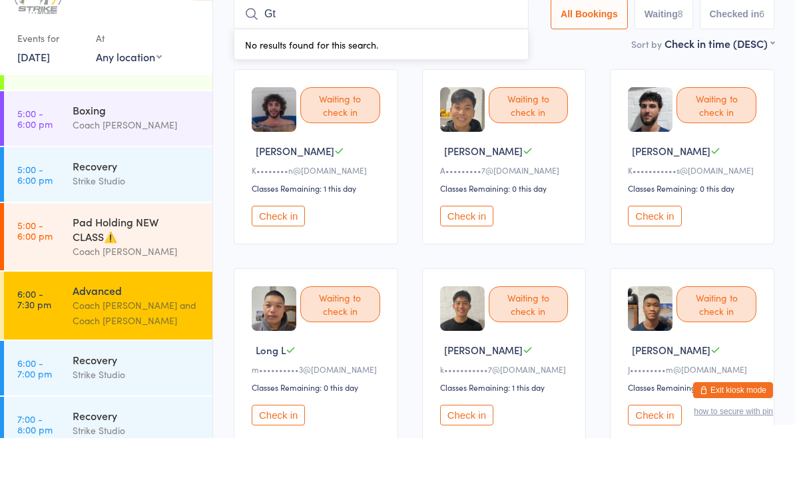
type input "G"
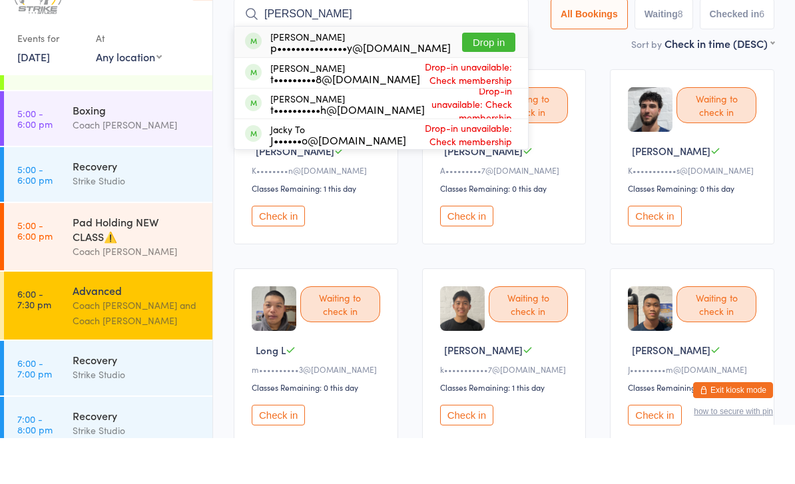
type input "Tommy"
click at [496, 79] on button "Drop in" at bounding box center [488, 88] width 53 height 19
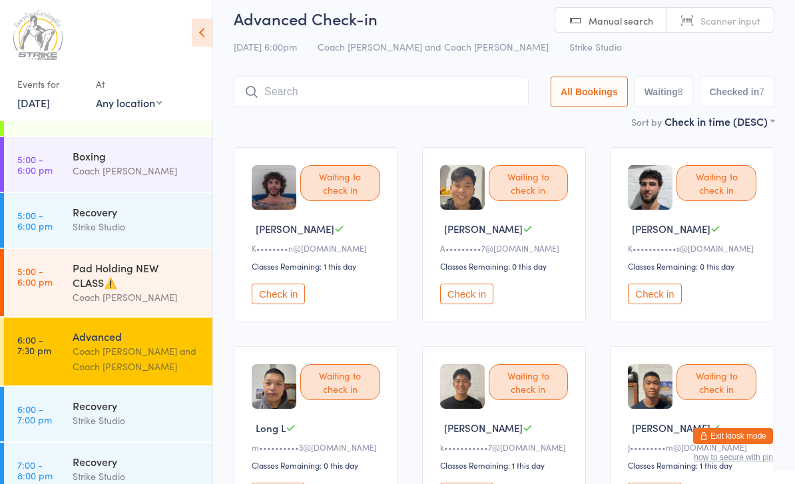
scroll to position [0, 0]
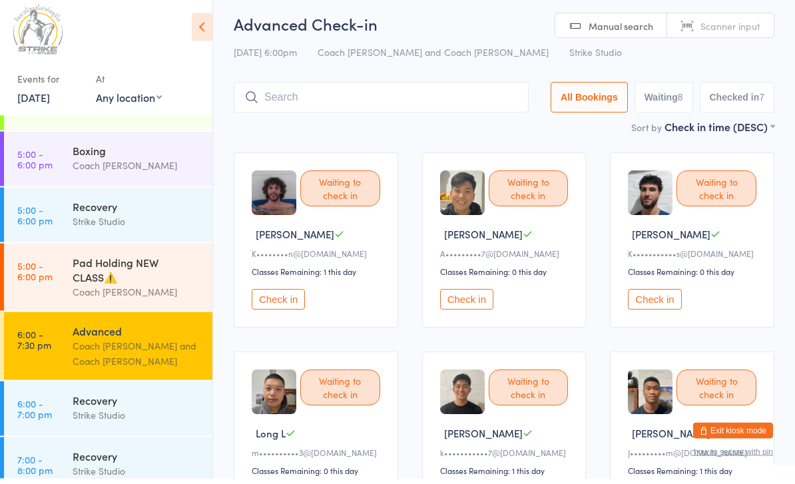
click at [275, 302] on button "Check in" at bounding box center [278, 305] width 53 height 21
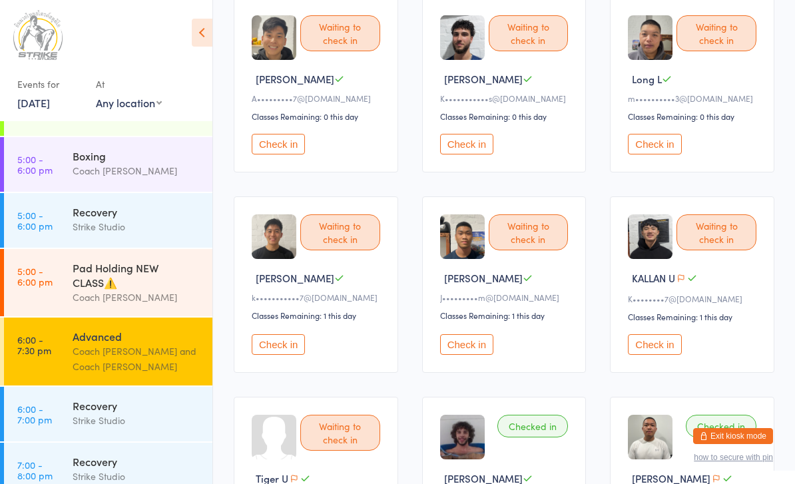
scroll to position [156, 0]
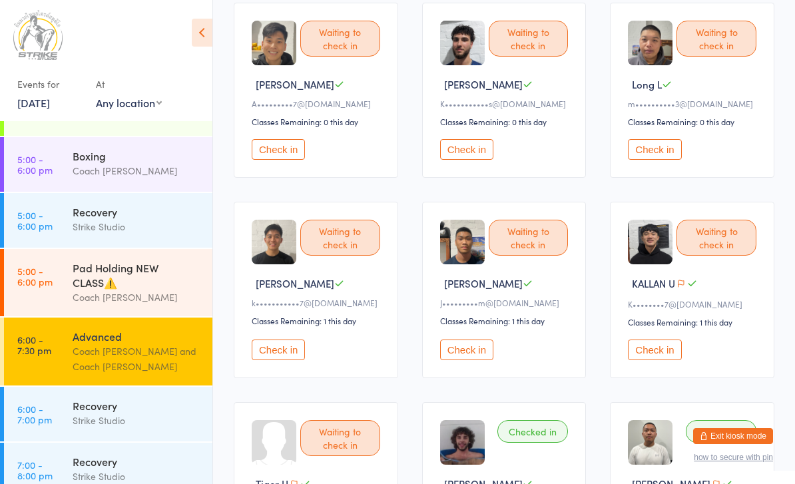
click at [282, 356] on button "Check in" at bounding box center [278, 350] width 53 height 21
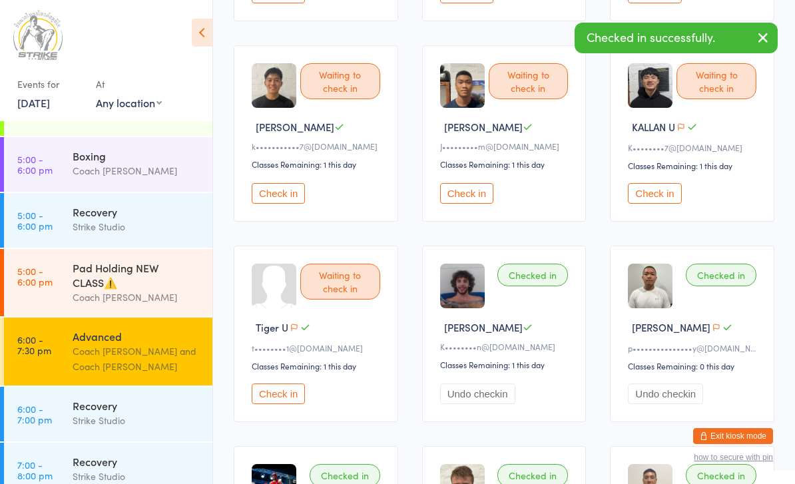
scroll to position [314, 0]
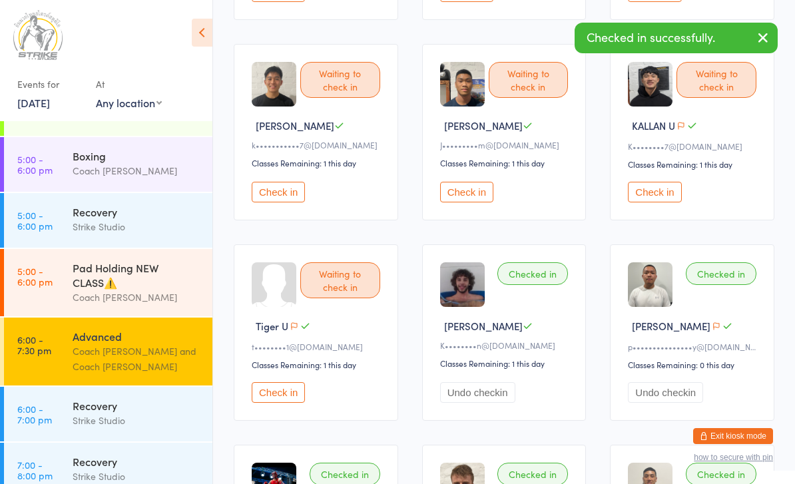
click at [290, 202] on button "Check in" at bounding box center [278, 192] width 53 height 21
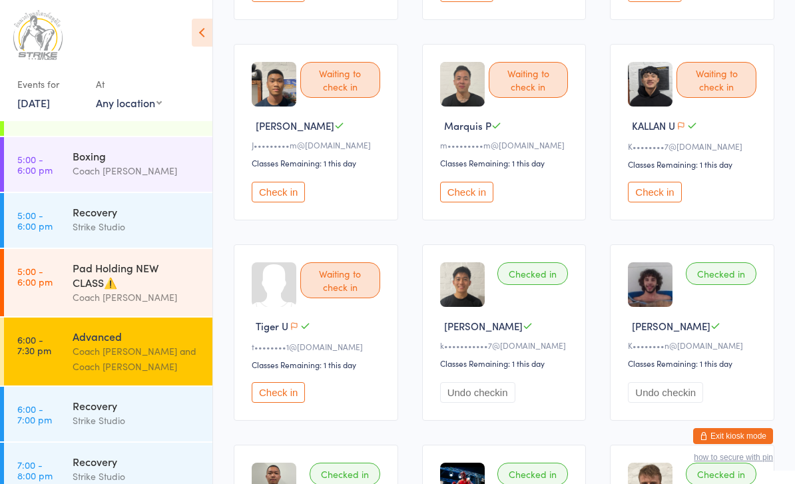
click at [156, 355] on div "Coach [PERSON_NAME] and Coach [PERSON_NAME]" at bounding box center [137, 359] width 129 height 31
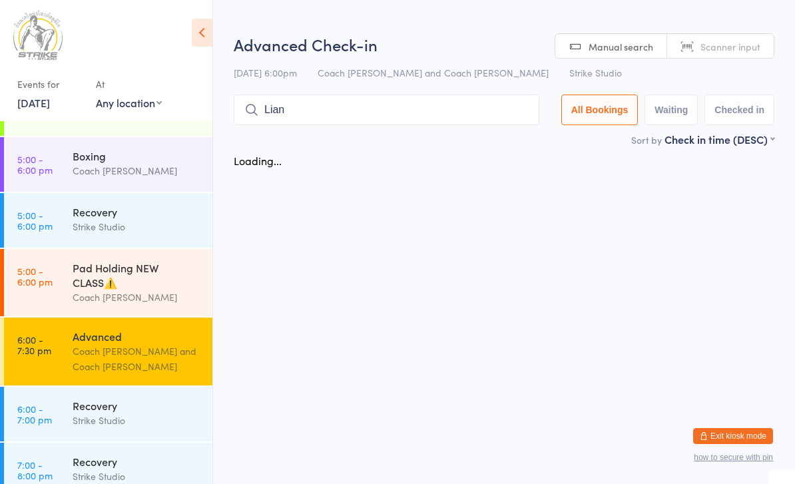
type input "Liana"
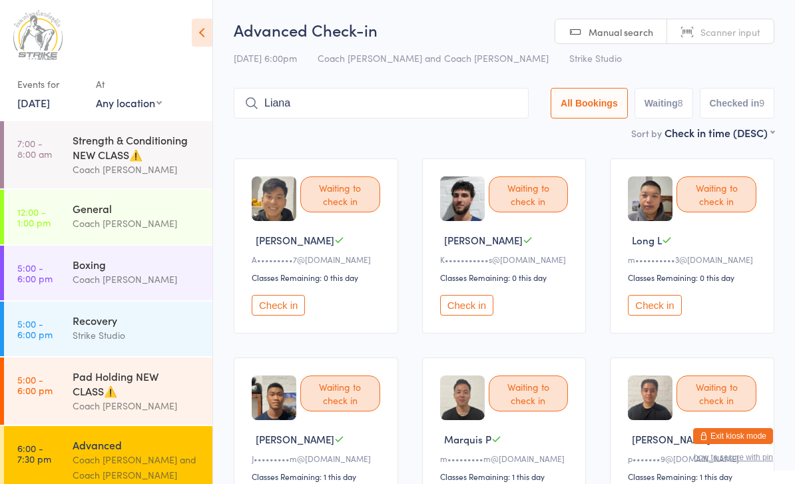
click at [460, 105] on input "Liana" at bounding box center [381, 103] width 295 height 31
click at [467, 105] on input "Liana" at bounding box center [381, 103] width 295 height 31
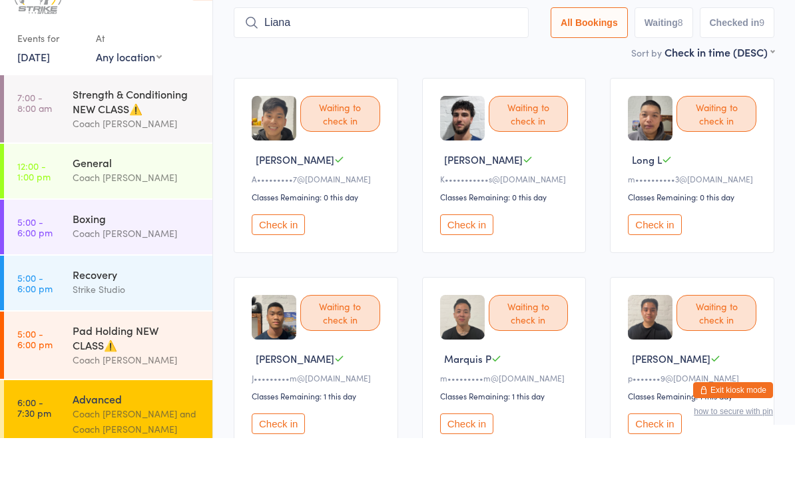
scroll to position [43, 0]
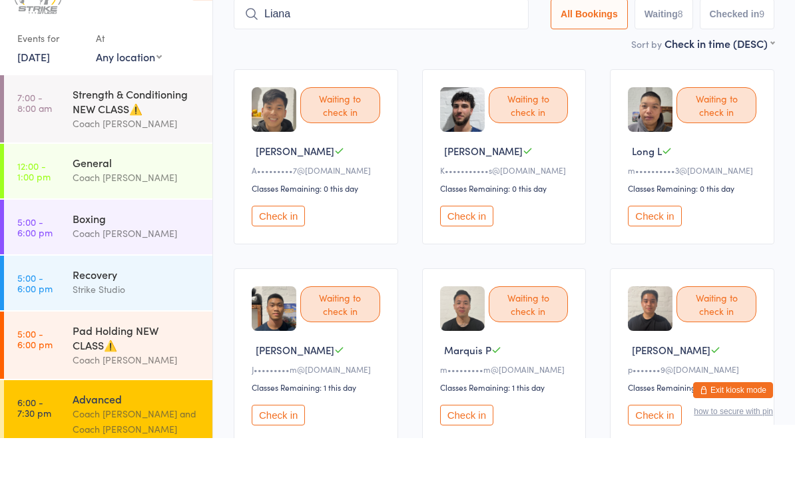
click at [483, 45] on input "Liana" at bounding box center [381, 60] width 295 height 31
type input "L"
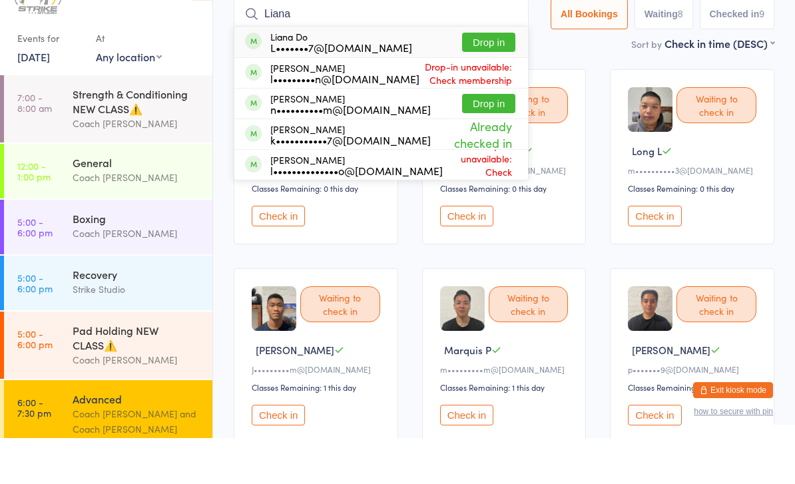
type input "Liana"
click at [469, 79] on button "Drop in" at bounding box center [488, 88] width 53 height 19
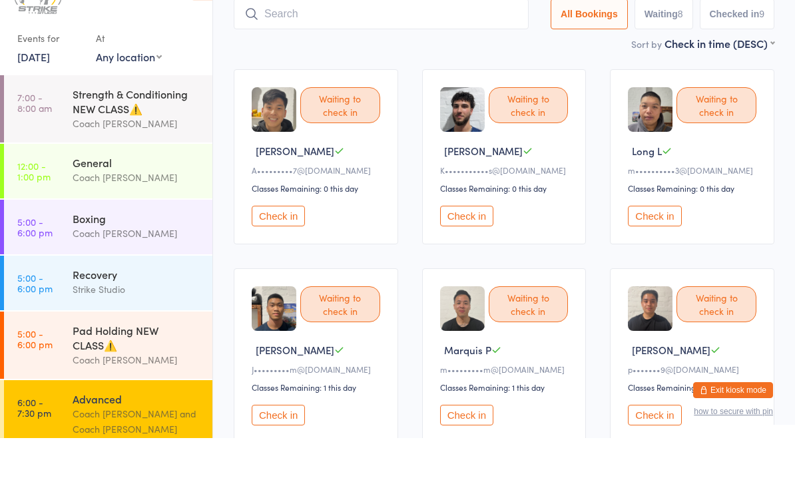
scroll to position [23, 0]
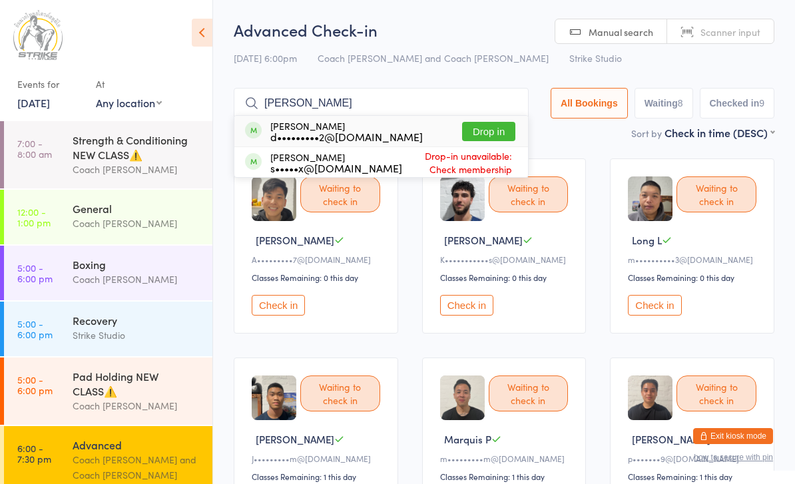
type input "[PERSON_NAME]"
click at [486, 131] on button "Drop in" at bounding box center [488, 131] width 53 height 19
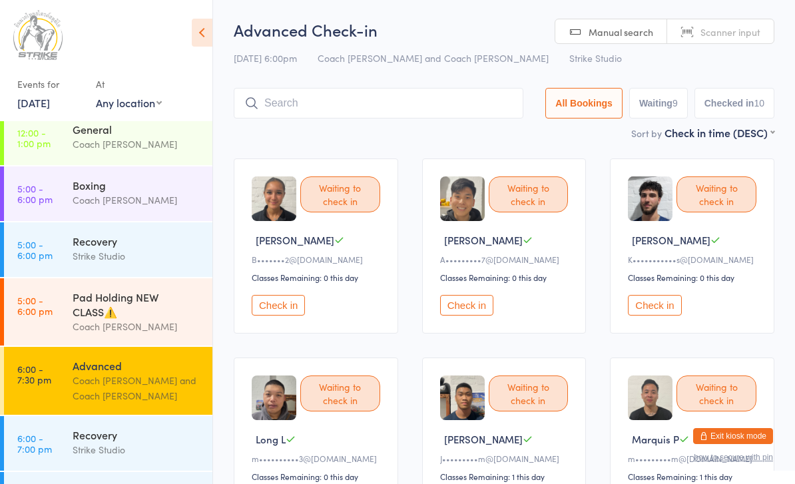
scroll to position [109, 0]
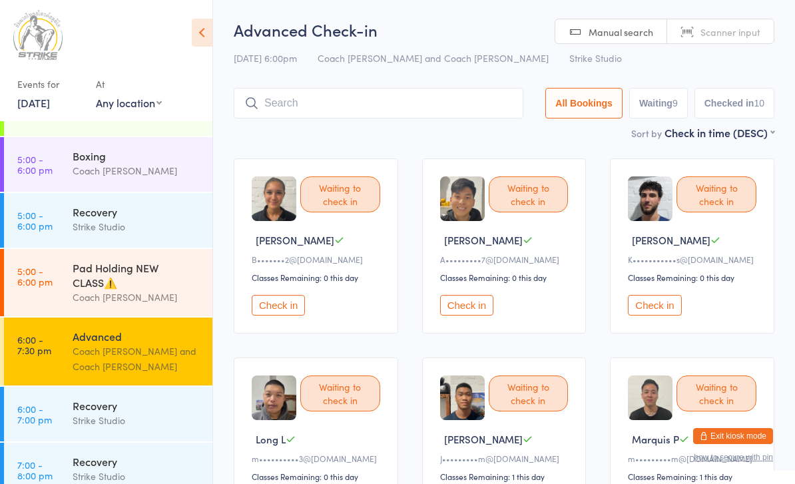
click at [125, 358] on div "Coach [PERSON_NAME] and Coach [PERSON_NAME]" at bounding box center [137, 359] width 129 height 31
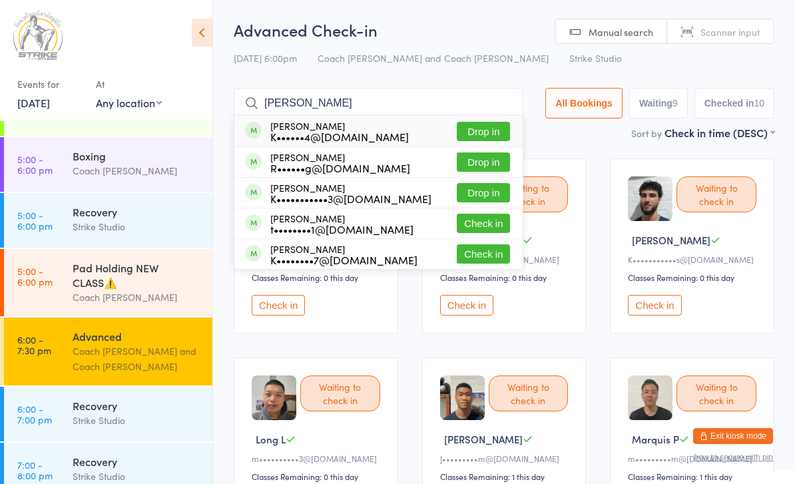
type input "[PERSON_NAME]"
click at [494, 134] on button "Drop in" at bounding box center [483, 131] width 53 height 19
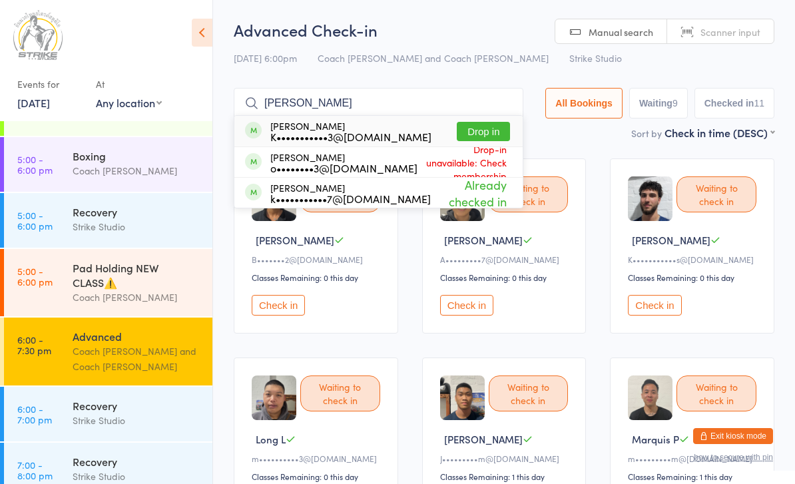
type input "[PERSON_NAME]"
click at [493, 129] on button "Drop in" at bounding box center [483, 131] width 53 height 19
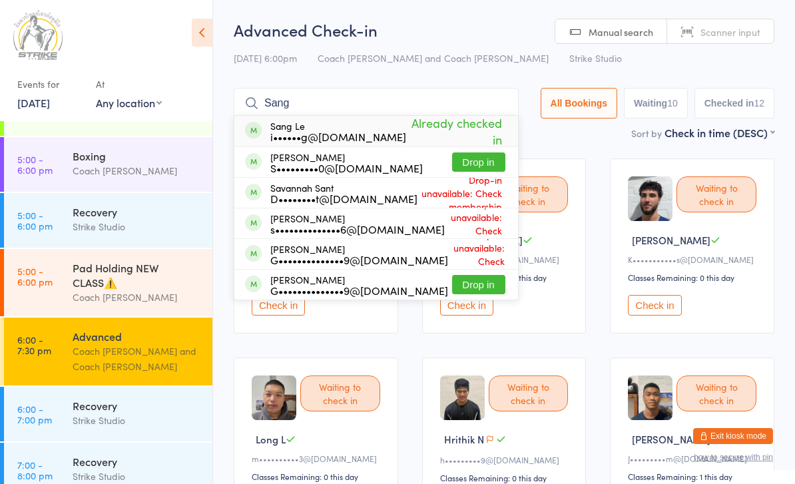
type input "Sang"
click at [482, 157] on button "Drop in" at bounding box center [478, 161] width 53 height 19
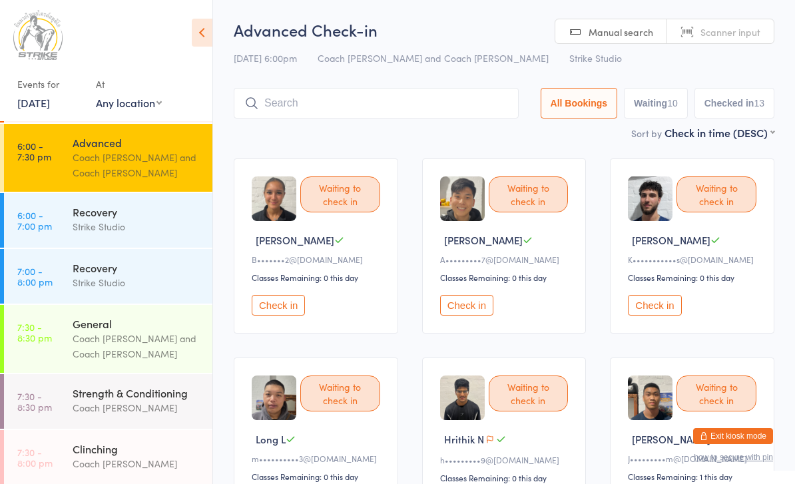
scroll to position [299, 0]
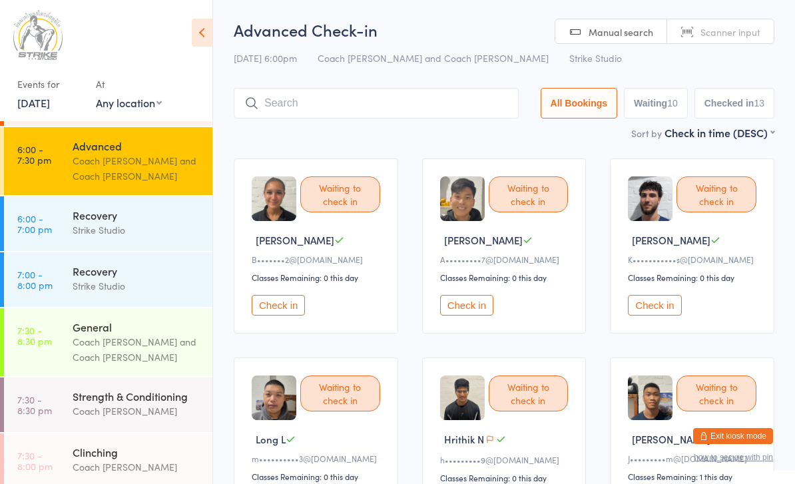
click at [142, 142] on div "Advanced Coach [PERSON_NAME] and Coach [PERSON_NAME]" at bounding box center [143, 161] width 140 height 68
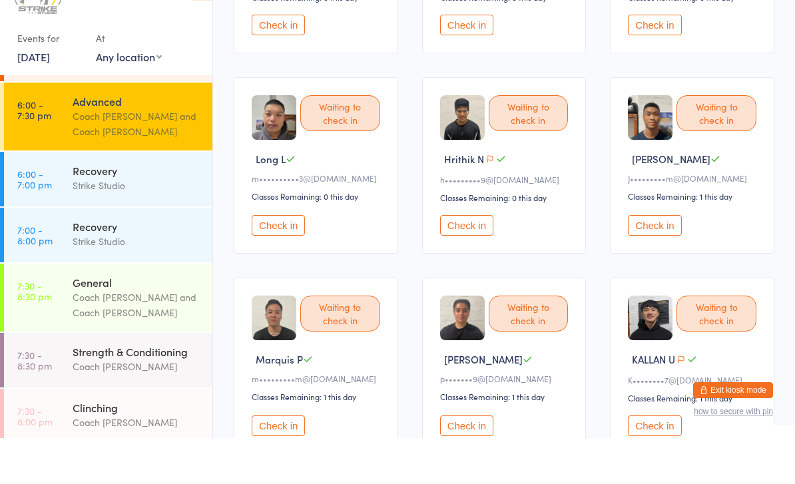
scroll to position [239, 0]
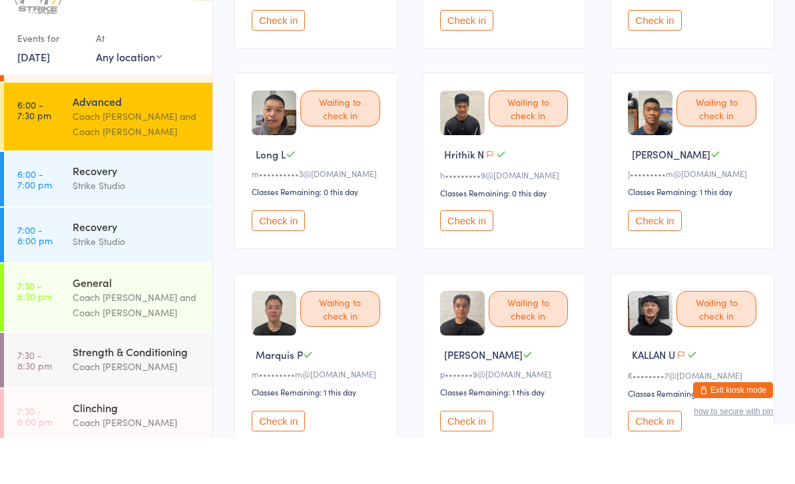
click at [278, 256] on button "Check in" at bounding box center [278, 266] width 53 height 21
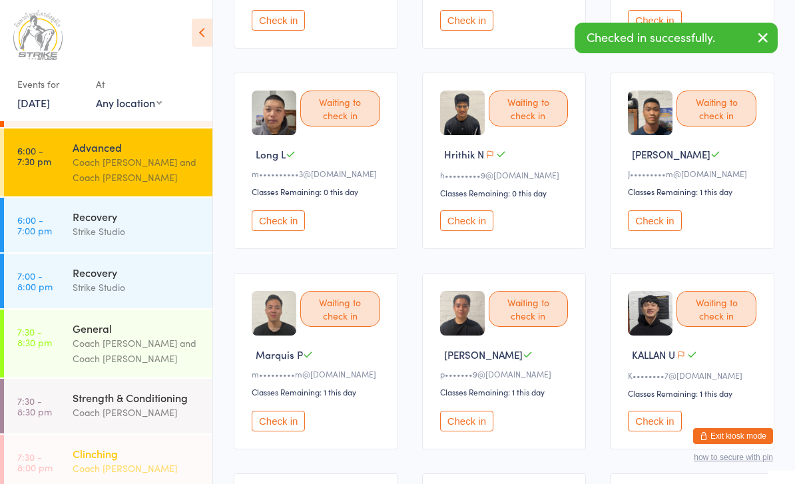
click at [140, 435] on div "Clinching Coach [PERSON_NAME]" at bounding box center [143, 461] width 140 height 53
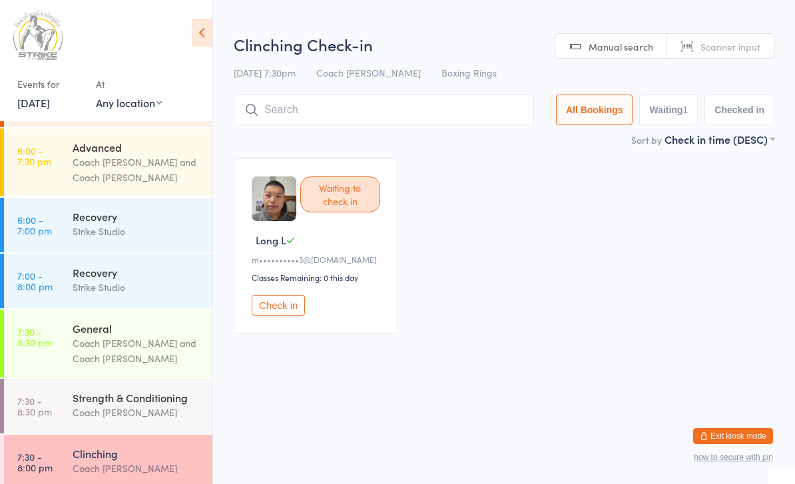
click at [281, 316] on button "Check in" at bounding box center [278, 305] width 53 height 21
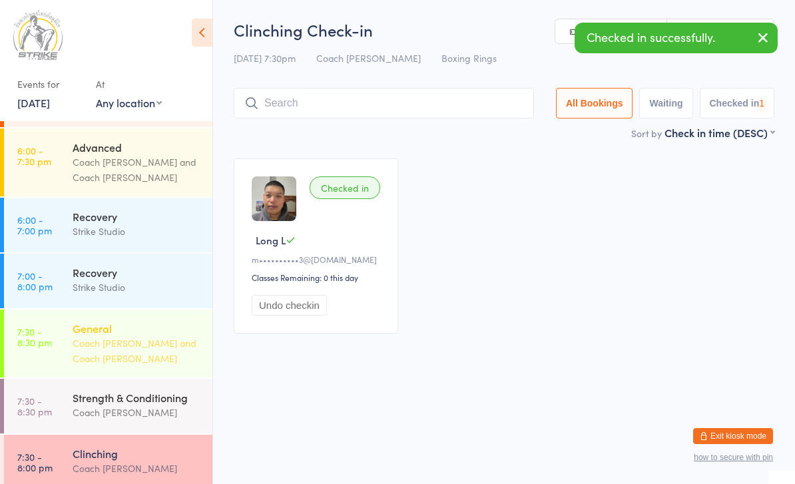
click at [153, 328] on div "General" at bounding box center [137, 328] width 129 height 15
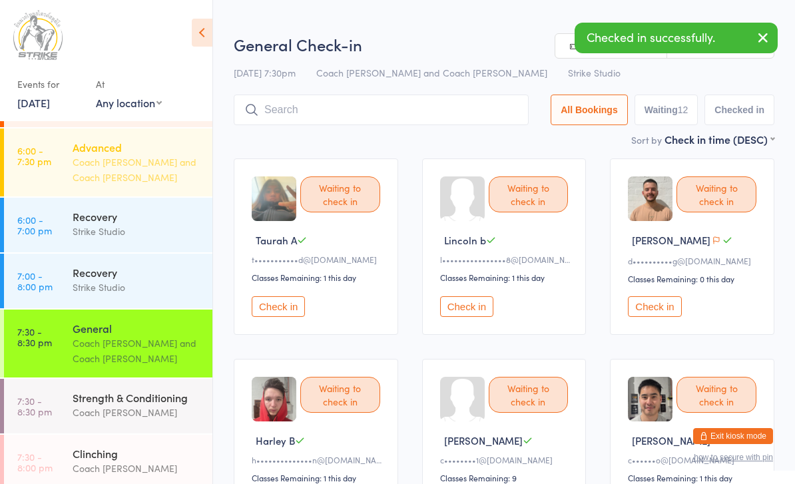
click at [173, 176] on div "Coach [PERSON_NAME] and Coach [PERSON_NAME]" at bounding box center [137, 169] width 129 height 31
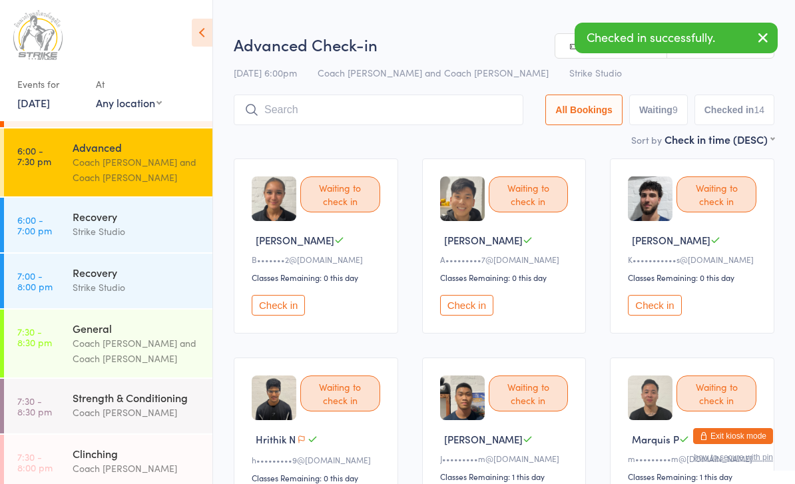
click at [479, 310] on button "Check in" at bounding box center [466, 305] width 53 height 21
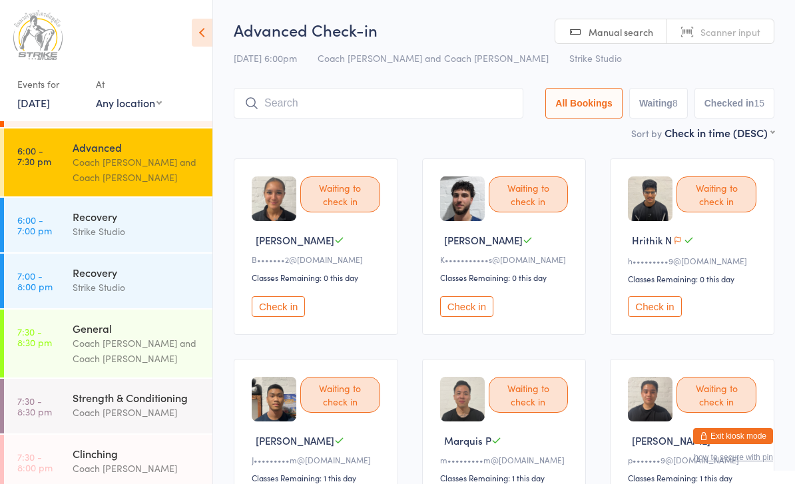
click at [372, 104] on input "search" at bounding box center [379, 103] width 290 height 31
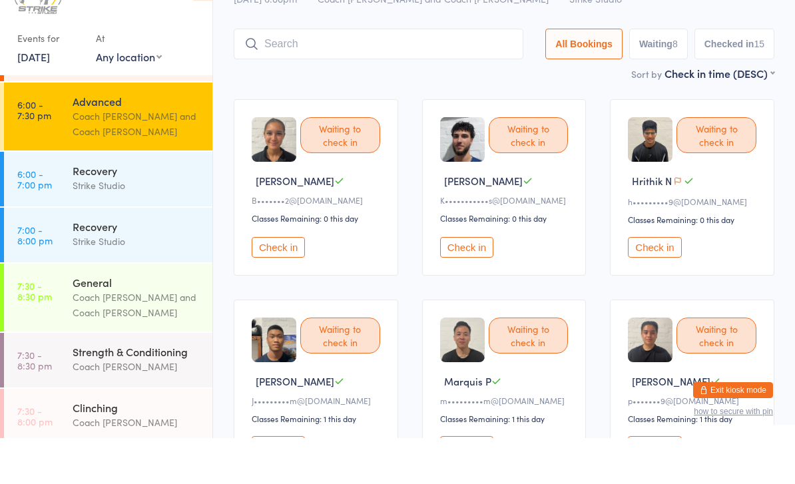
scroll to position [43, 0]
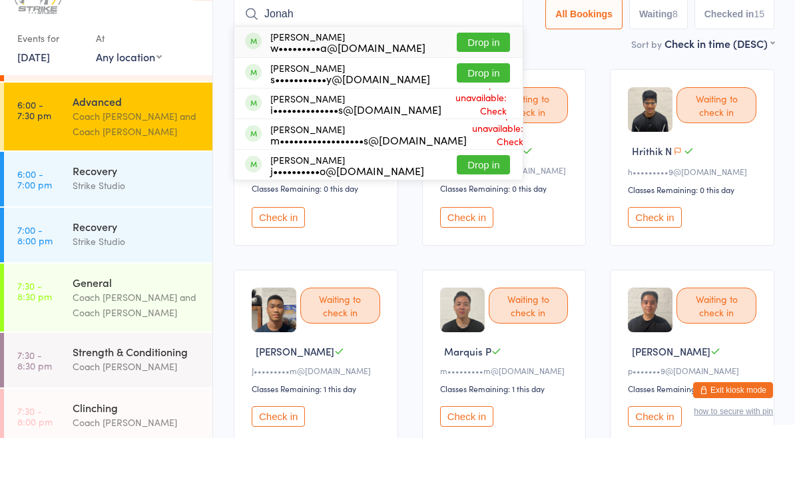
type input "Jonah"
click at [483, 79] on button "Drop in" at bounding box center [483, 88] width 53 height 19
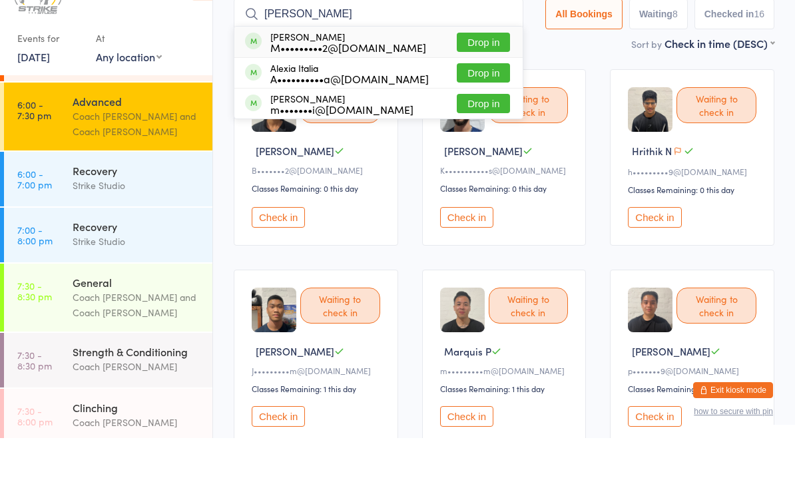
type input "[PERSON_NAME]"
click at [463, 79] on button "Drop in" at bounding box center [483, 88] width 53 height 19
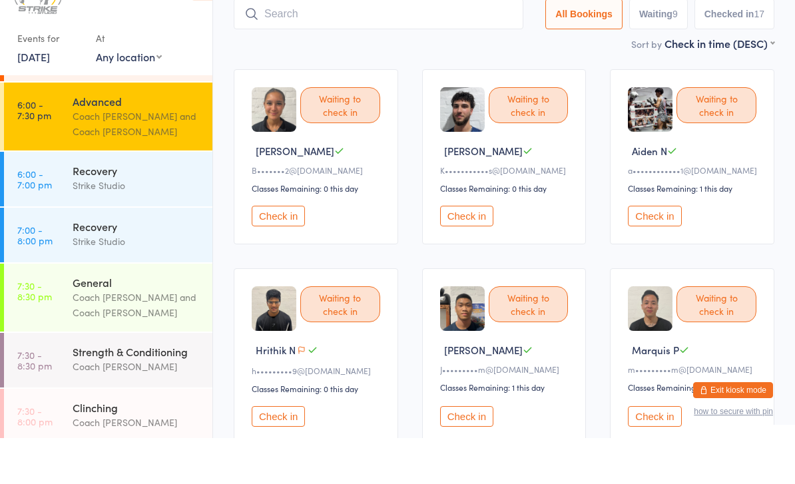
click at [671, 252] on button "Check in" at bounding box center [654, 262] width 53 height 21
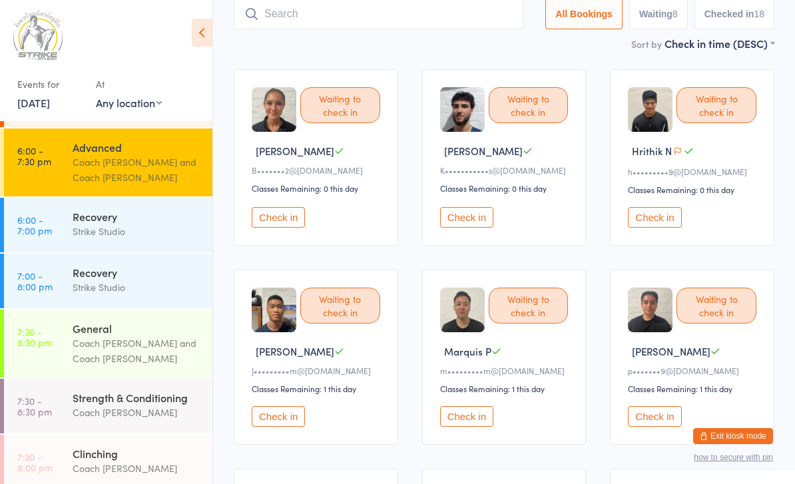
click at [280, 24] on input "search" at bounding box center [379, 14] width 290 height 31
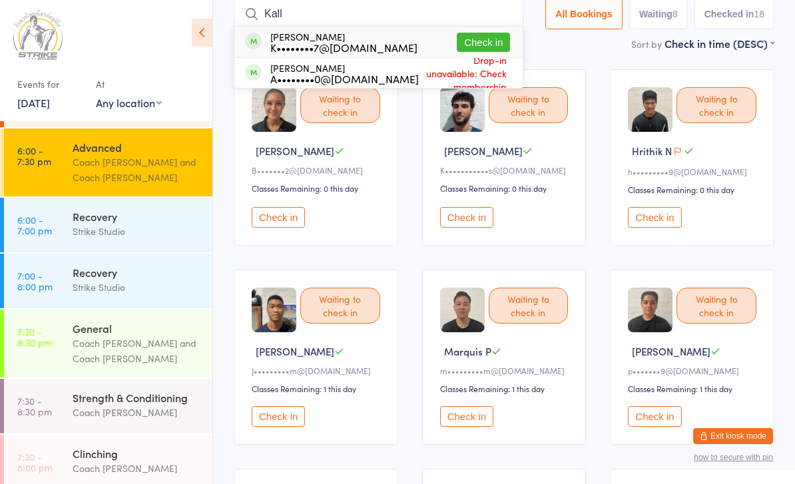
type input "Kall"
click at [478, 34] on button "Check in" at bounding box center [483, 42] width 53 height 19
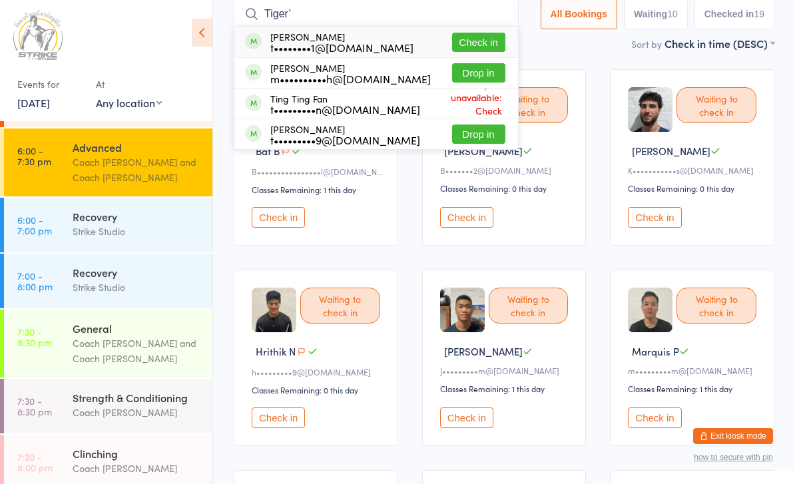
type input "Tiger"
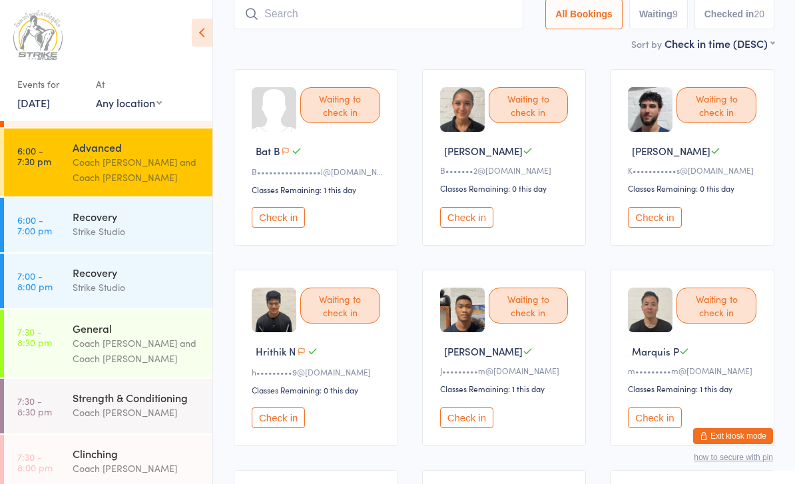
click at [280, 210] on div "Waiting to check in Bat B B••••••••••••••••l@[DOMAIN_NAME] Classes Remaining: 1…" at bounding box center [316, 157] width 164 height 176
click at [286, 224] on button "Check in" at bounding box center [278, 217] width 53 height 21
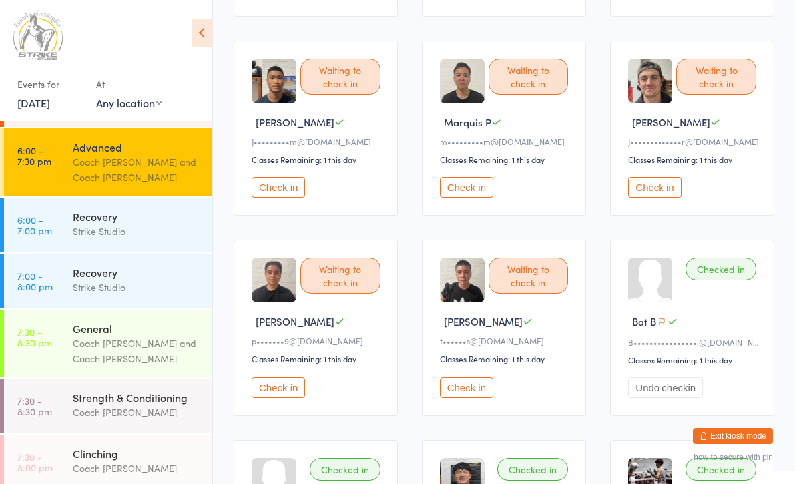
scroll to position [340, 0]
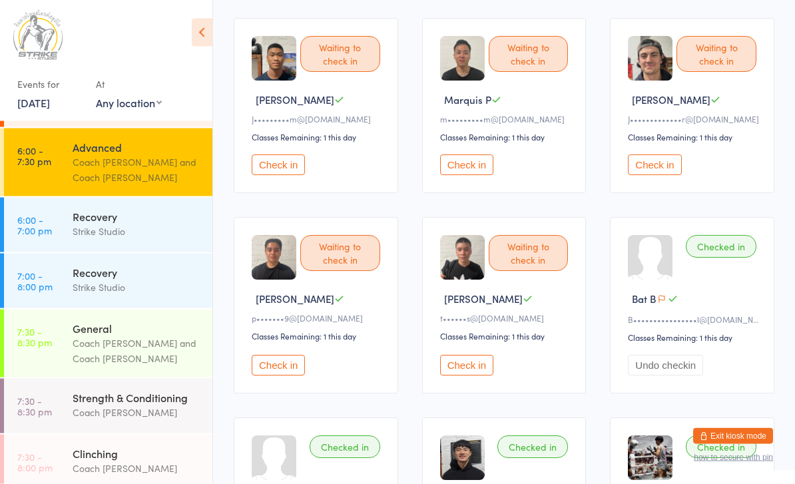
click at [274, 376] on button "Check in" at bounding box center [278, 366] width 53 height 21
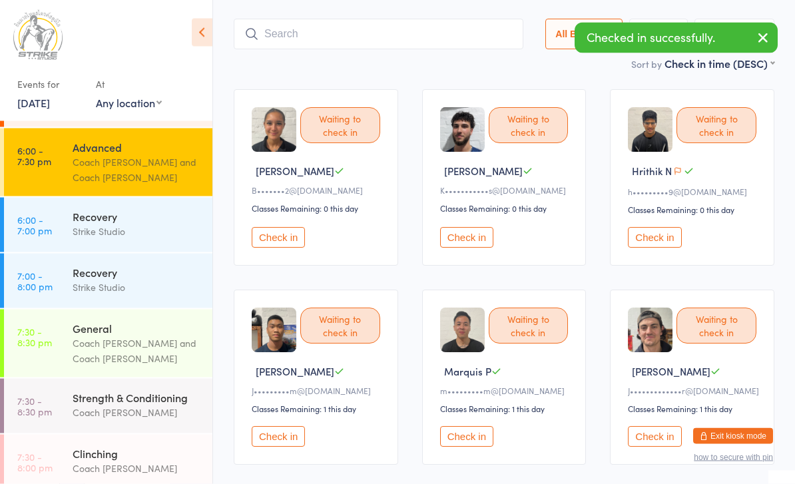
click at [274, 238] on button "Check in" at bounding box center [278, 238] width 53 height 21
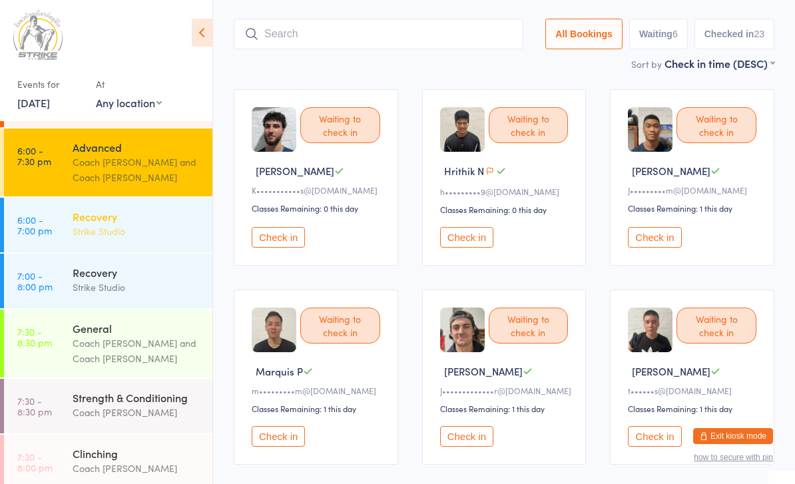
click at [154, 212] on div "Recovery" at bounding box center [137, 216] width 129 height 15
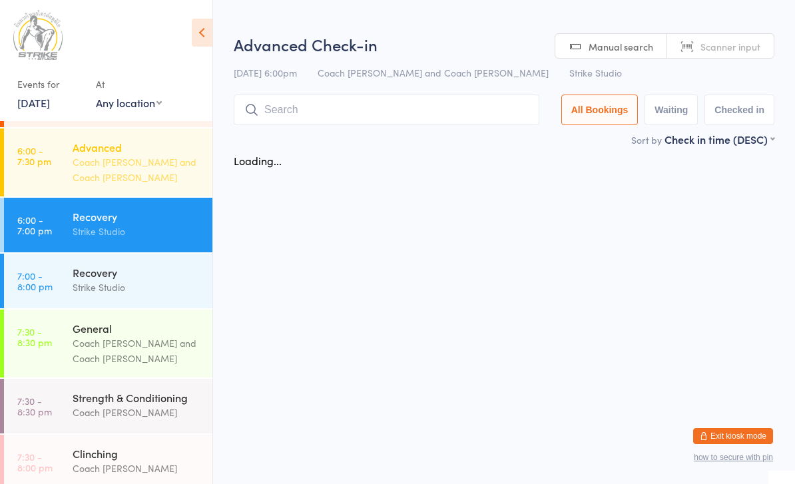
click at [145, 177] on div "Coach [PERSON_NAME] and Coach [PERSON_NAME]" at bounding box center [137, 169] width 129 height 31
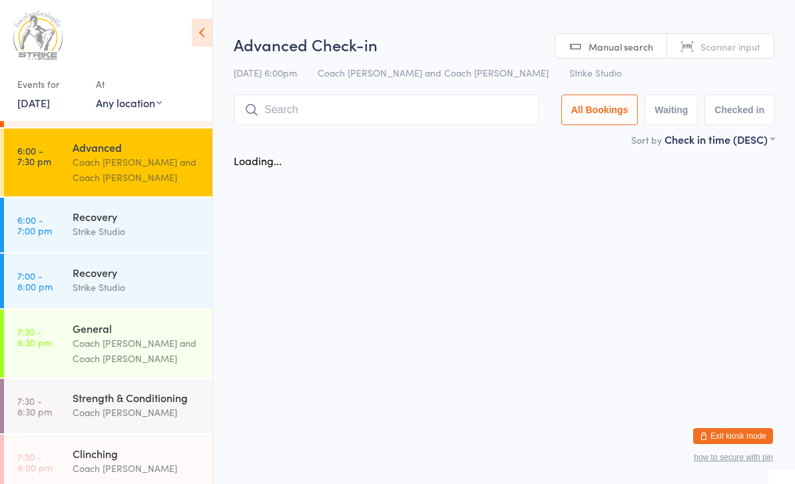
click at [342, 115] on input "search" at bounding box center [387, 110] width 306 height 31
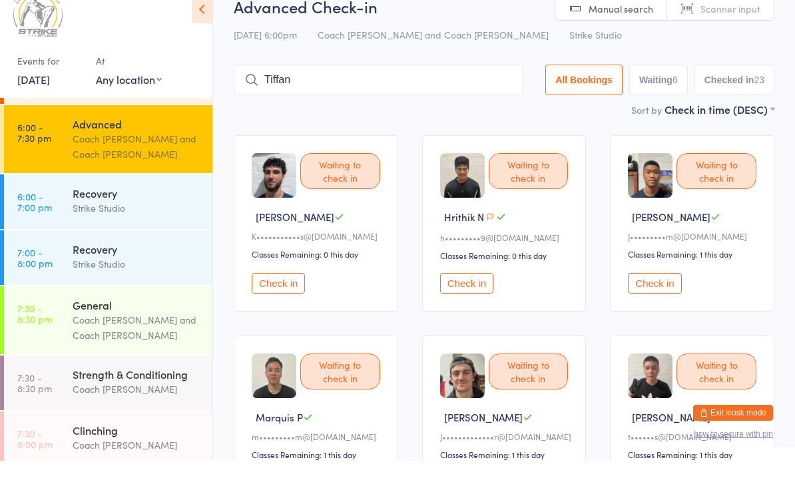
type input "[PERSON_NAME]"
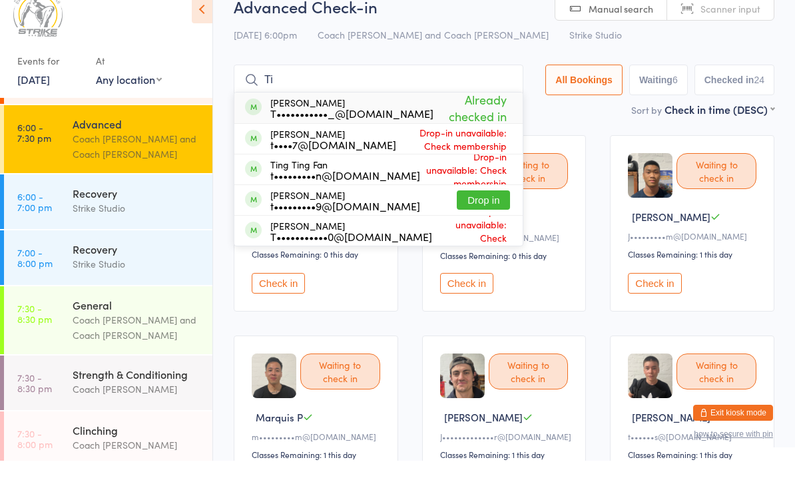
type input "T"
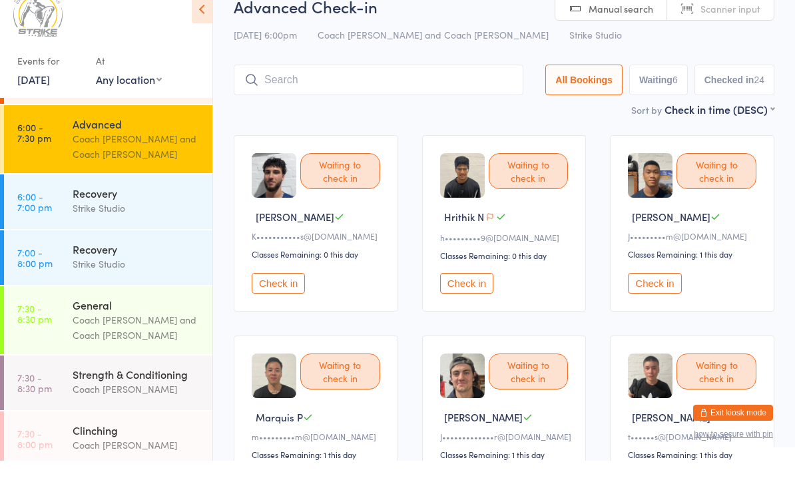
click at [453, 300] on button "Check in" at bounding box center [466, 306] width 53 height 21
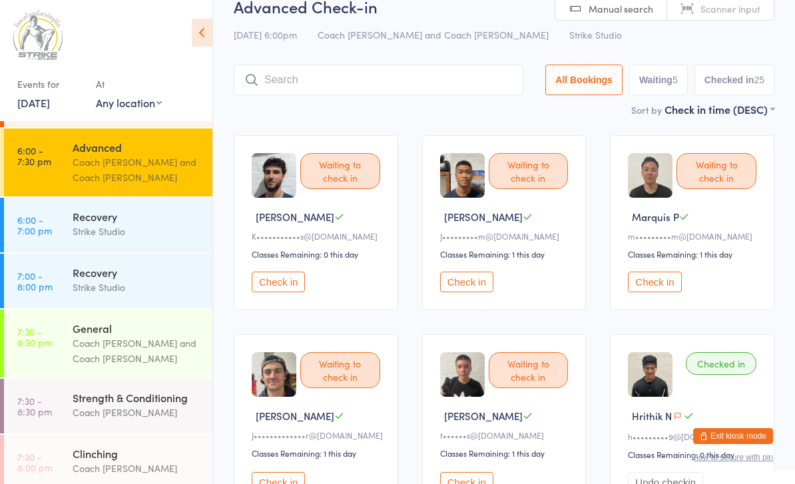
click at [272, 75] on input "search" at bounding box center [379, 80] width 290 height 31
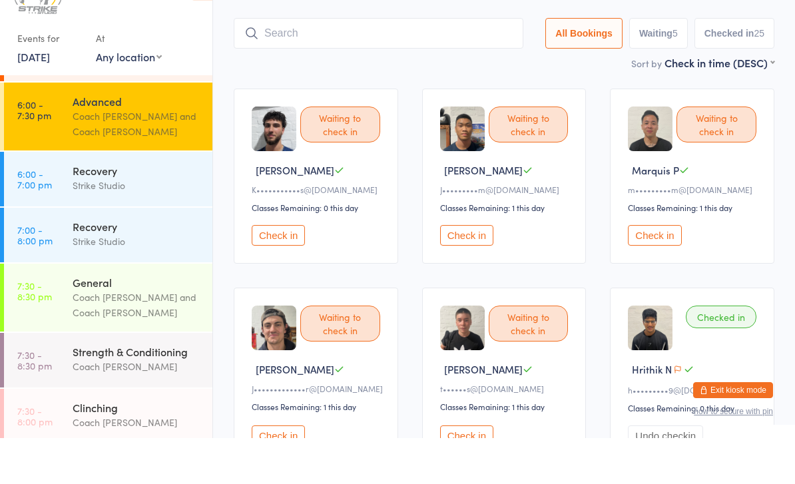
scroll to position [43, 0]
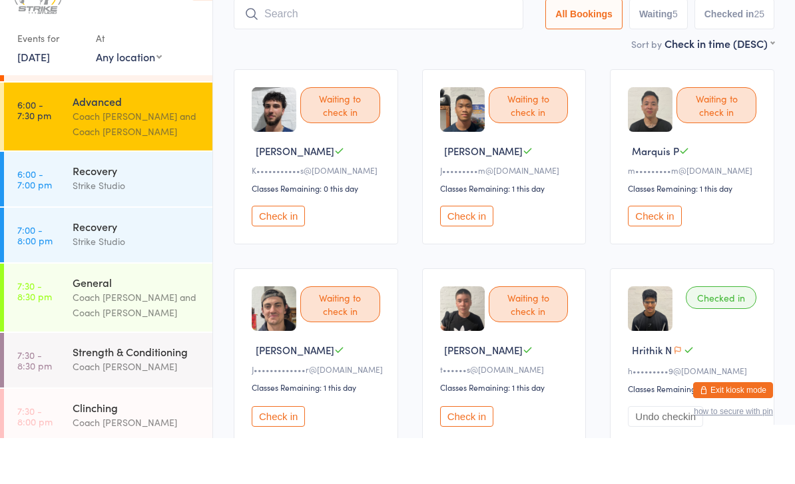
click at [358, 45] on input "search" at bounding box center [379, 60] width 290 height 31
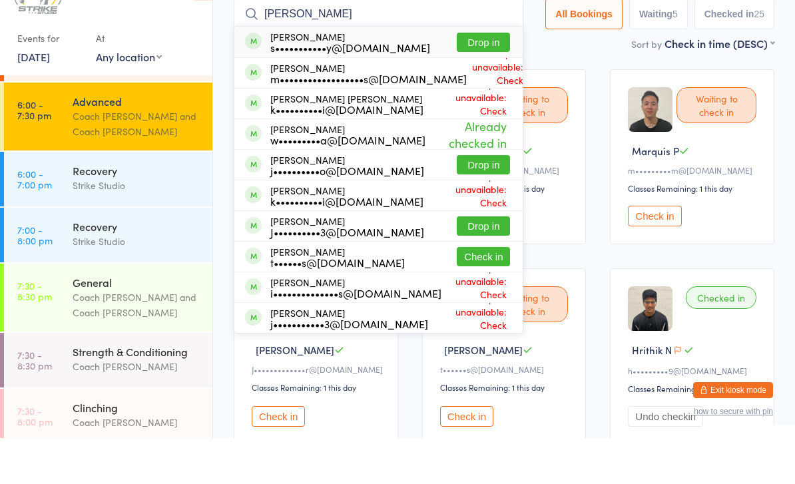
type input "[PERSON_NAME]"
click at [492, 79] on button "Drop in" at bounding box center [483, 88] width 53 height 19
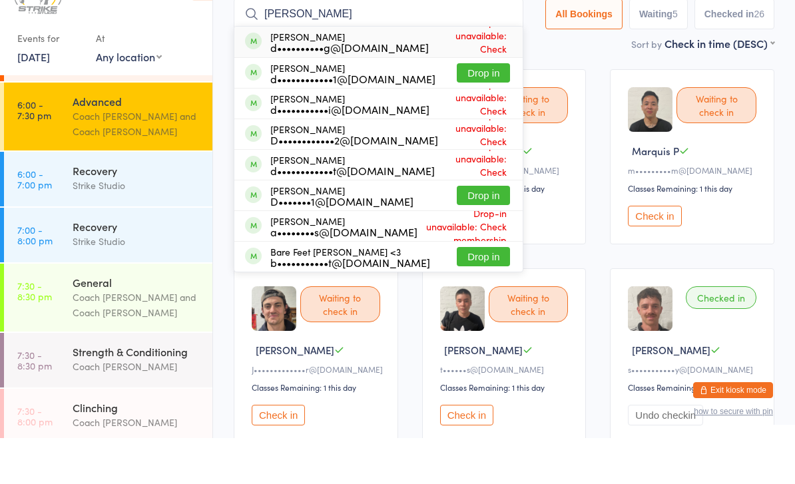
type input "[PERSON_NAME]"
click at [481, 109] on button "Drop in" at bounding box center [483, 118] width 53 height 19
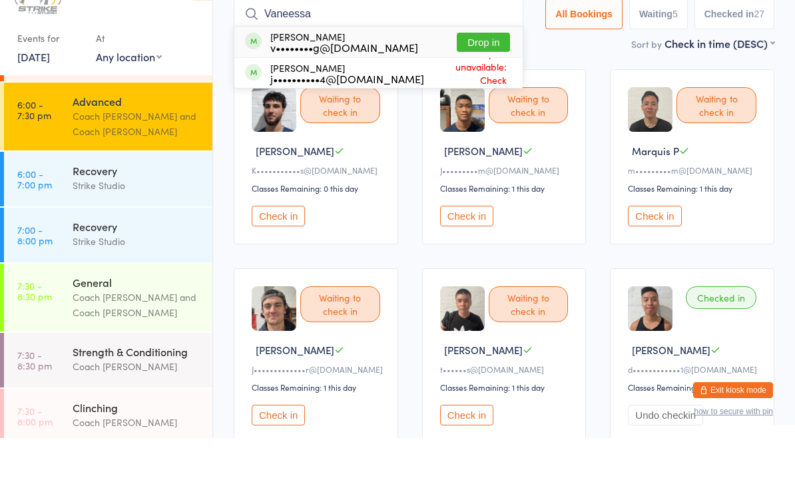
type input "Vaneessa"
click at [483, 79] on button "Drop in" at bounding box center [483, 88] width 53 height 19
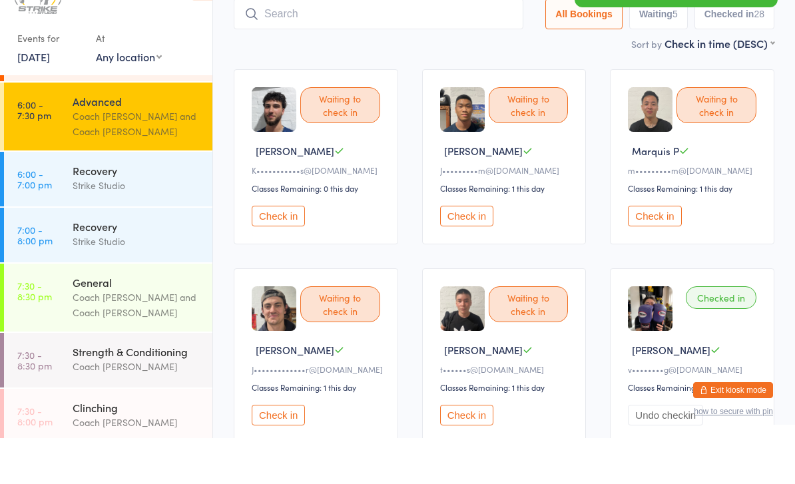
click at [659, 252] on button "Check in" at bounding box center [654, 262] width 53 height 21
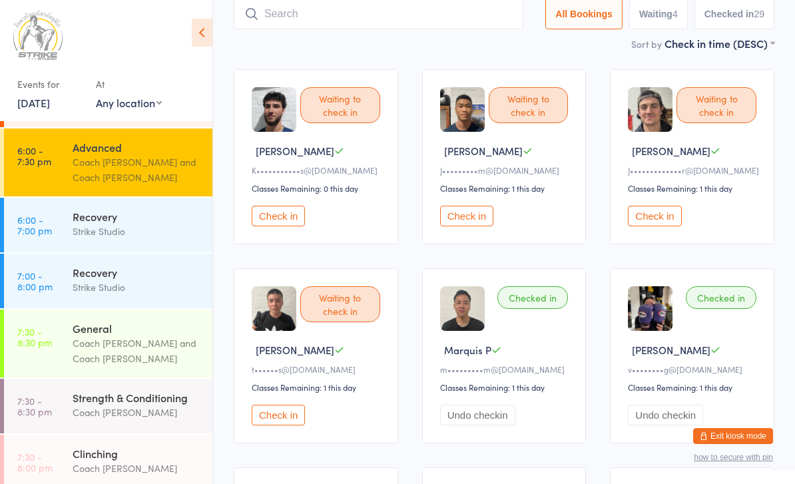
click at [483, 15] on input "search" at bounding box center [379, 14] width 290 height 31
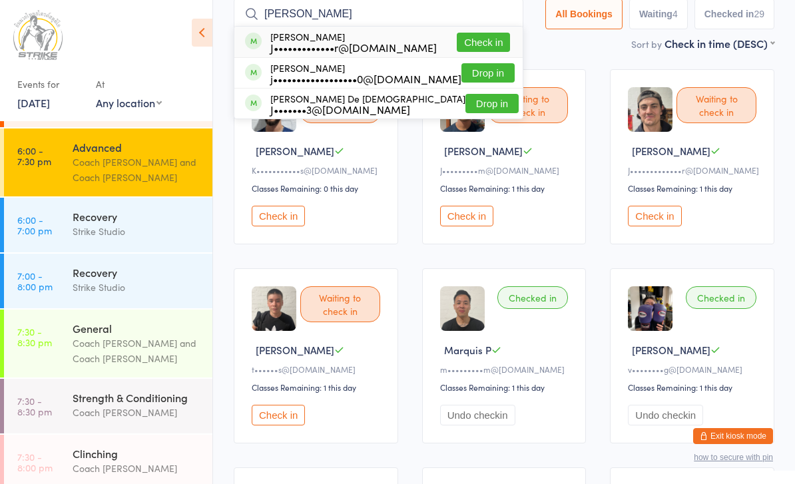
type input "[PERSON_NAME]"
click at [495, 29] on div "[PERSON_NAME] J•••••••••••••r@[DOMAIN_NAME] Check in" at bounding box center [378, 42] width 288 height 31
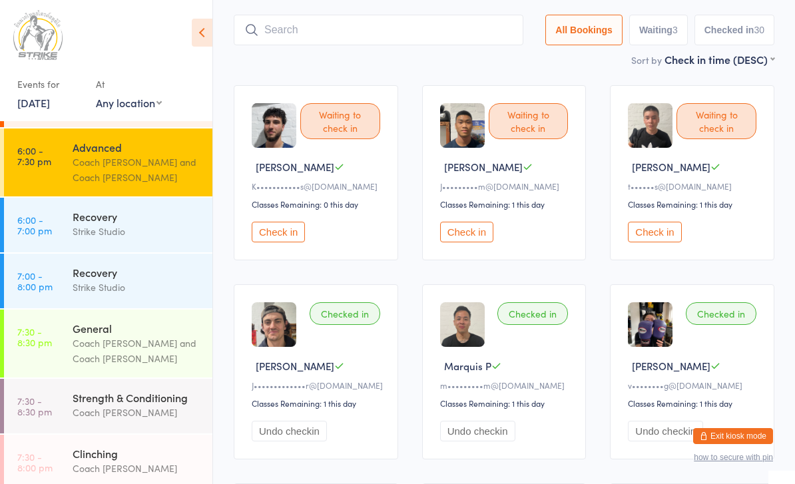
scroll to position [71, 0]
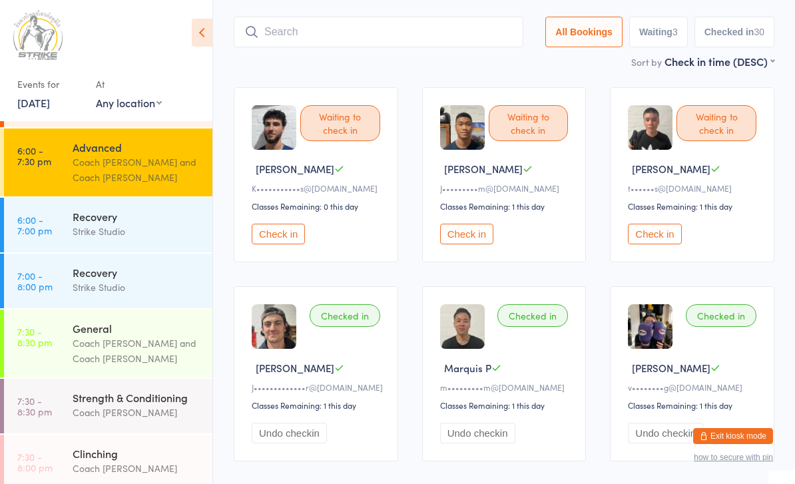
click at [642, 240] on button "Check in" at bounding box center [654, 234] width 53 height 21
click at [453, 234] on button "Check in" at bounding box center [466, 234] width 53 height 21
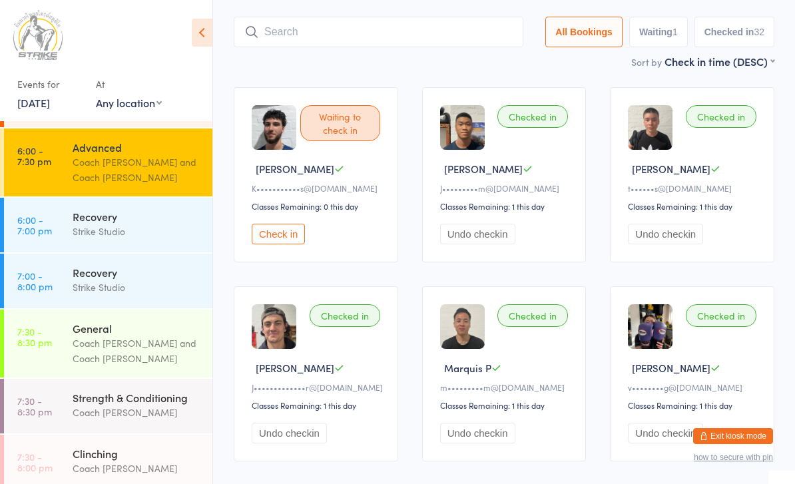
click at [319, 44] on input "search" at bounding box center [379, 32] width 290 height 31
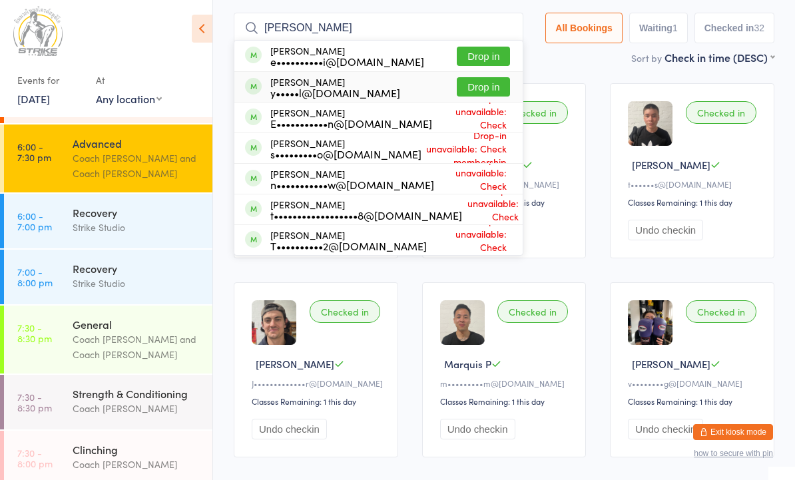
type input "[PERSON_NAME]"
click at [481, 93] on button "Drop in" at bounding box center [483, 90] width 53 height 19
